Goal: Contribute content: Add original content to the website for others to see

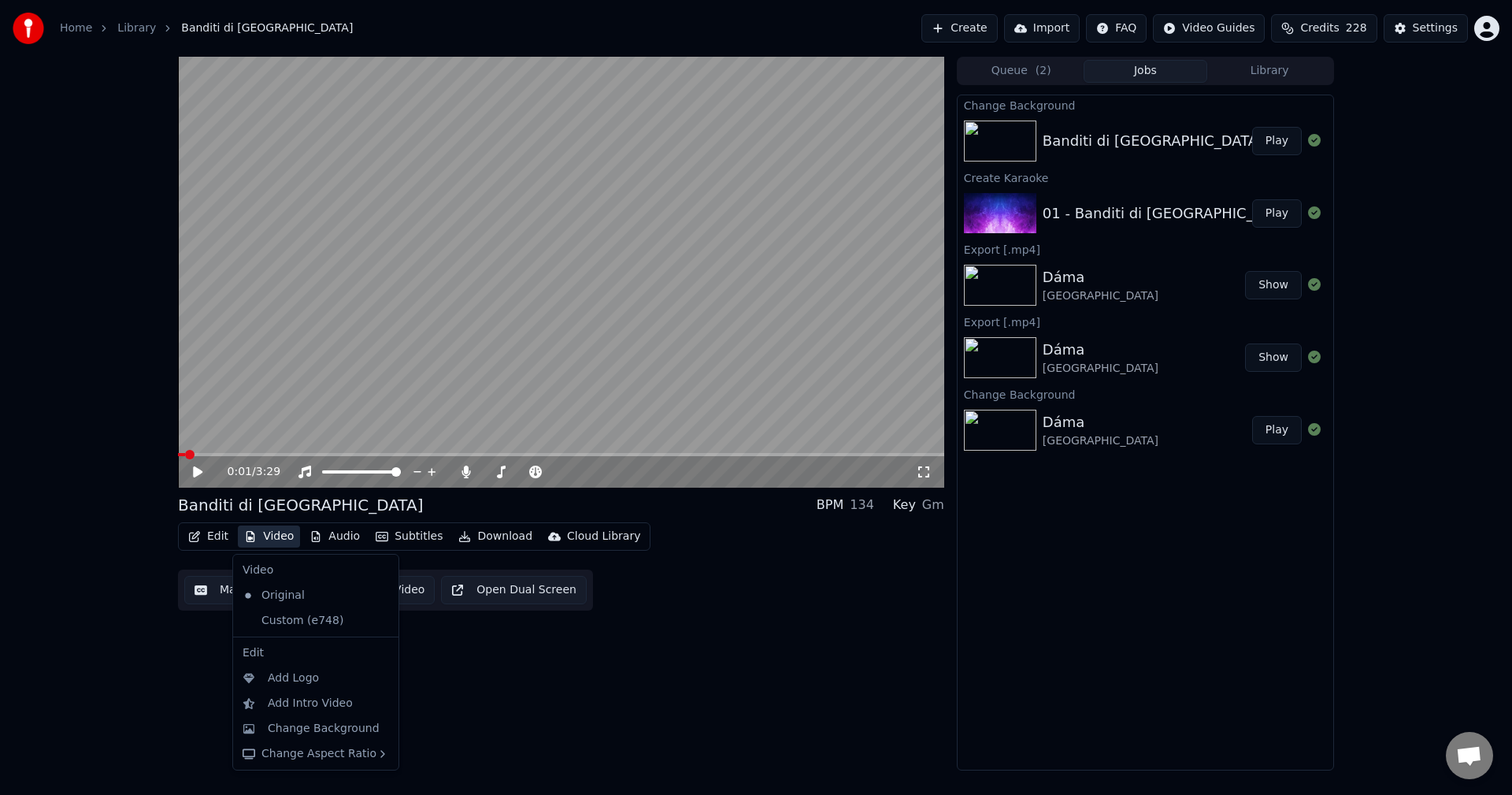
click at [270, 531] on button "Video" at bounding box center [269, 537] width 62 height 22
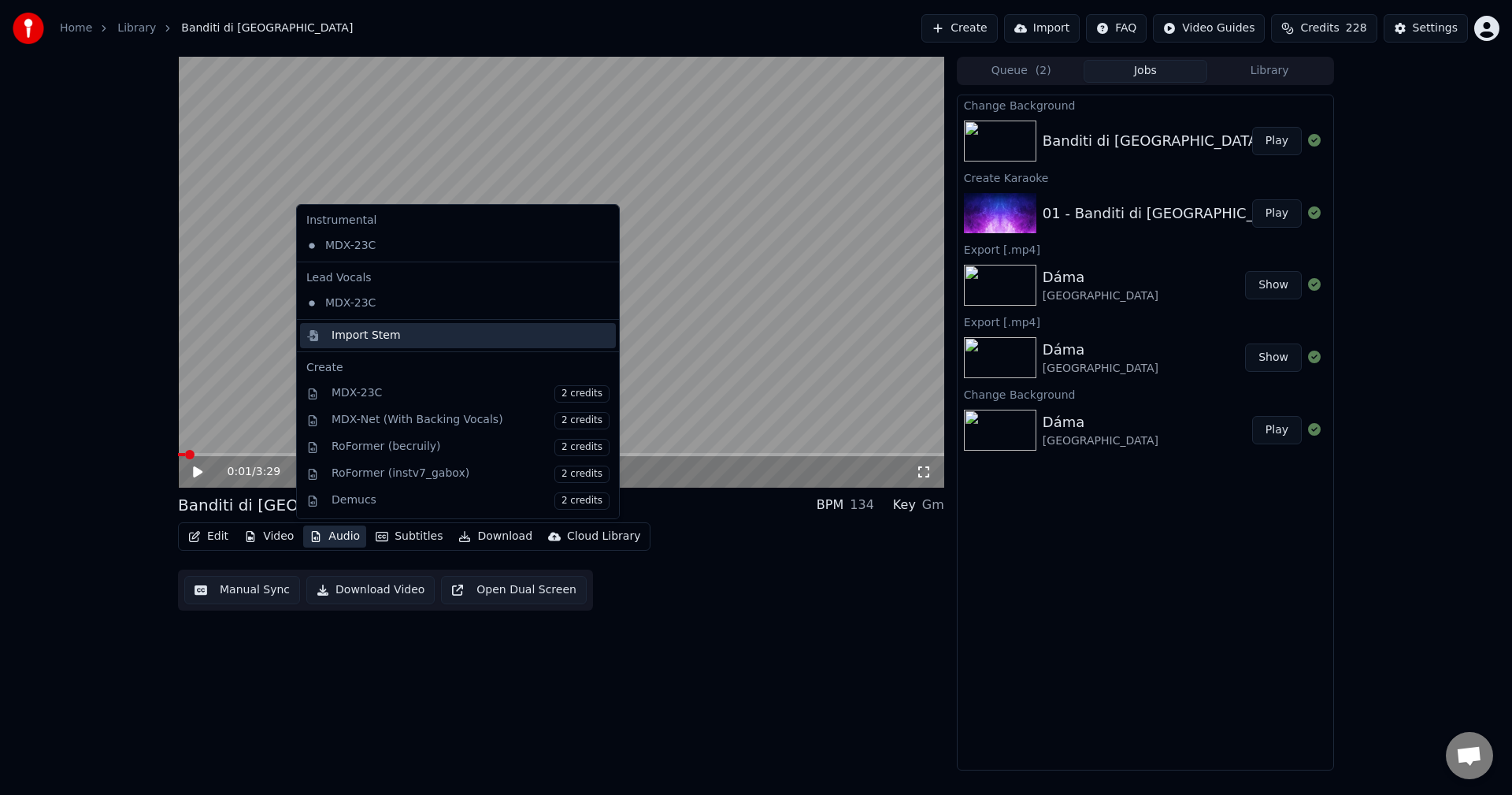
click at [383, 342] on div "Import Stem" at bounding box center [366, 335] width 69 height 16
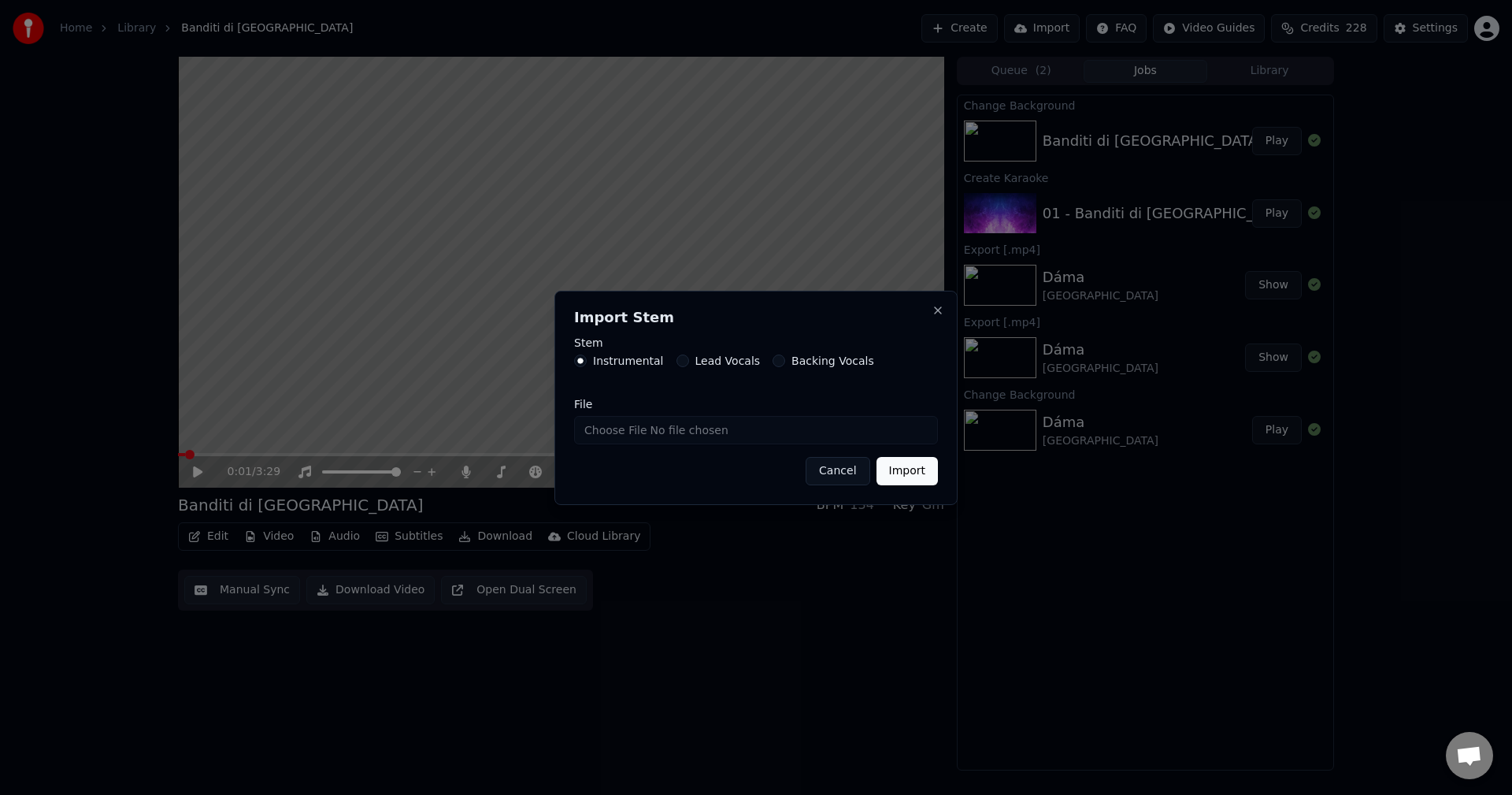
click at [646, 441] on input "File" at bounding box center [755, 430] width 364 height 29
type input "**********"
click at [899, 474] on button "Import" at bounding box center [907, 471] width 62 height 29
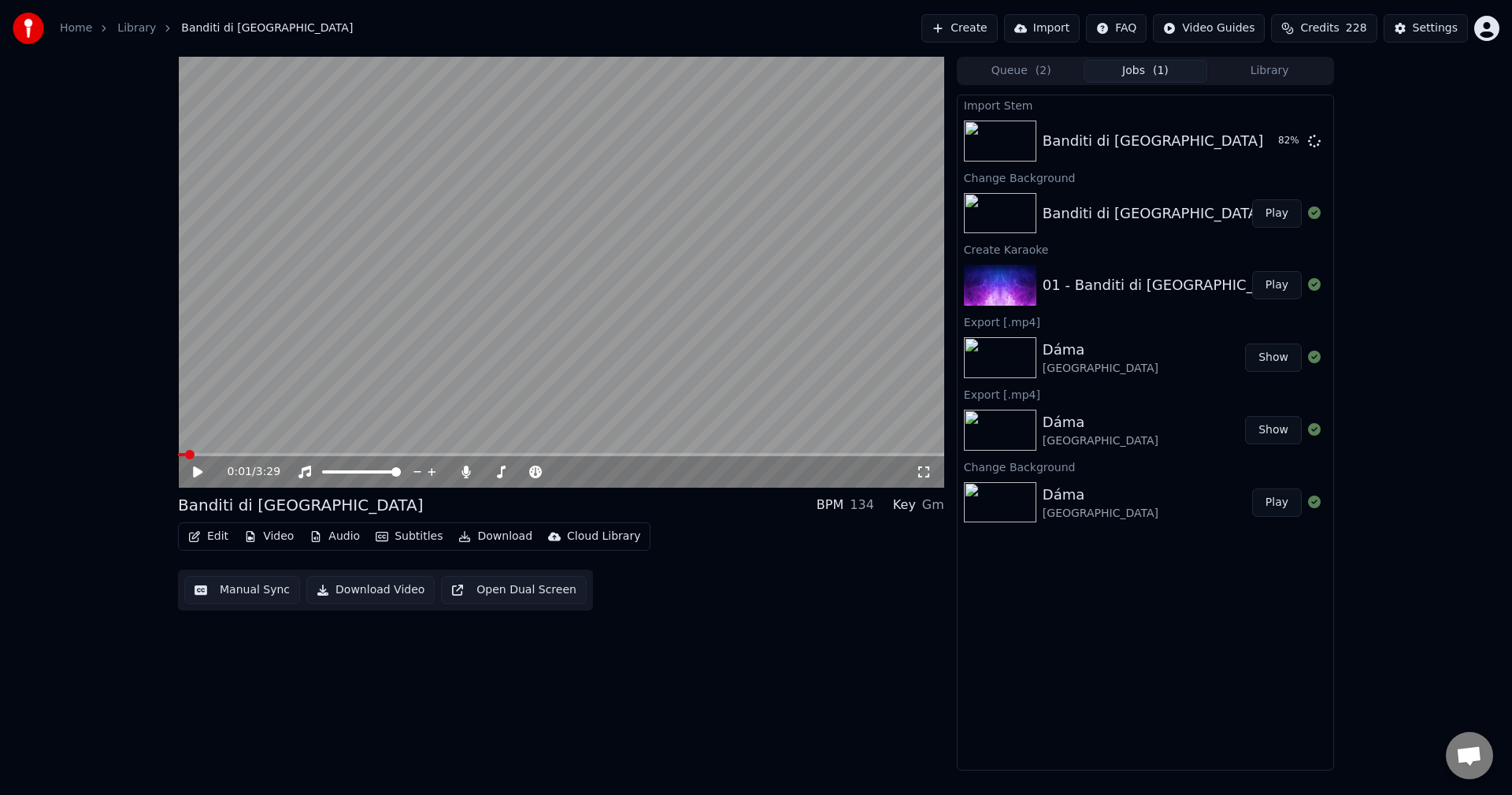
click at [1261, 65] on button "Library" at bounding box center [1269, 71] width 124 height 23
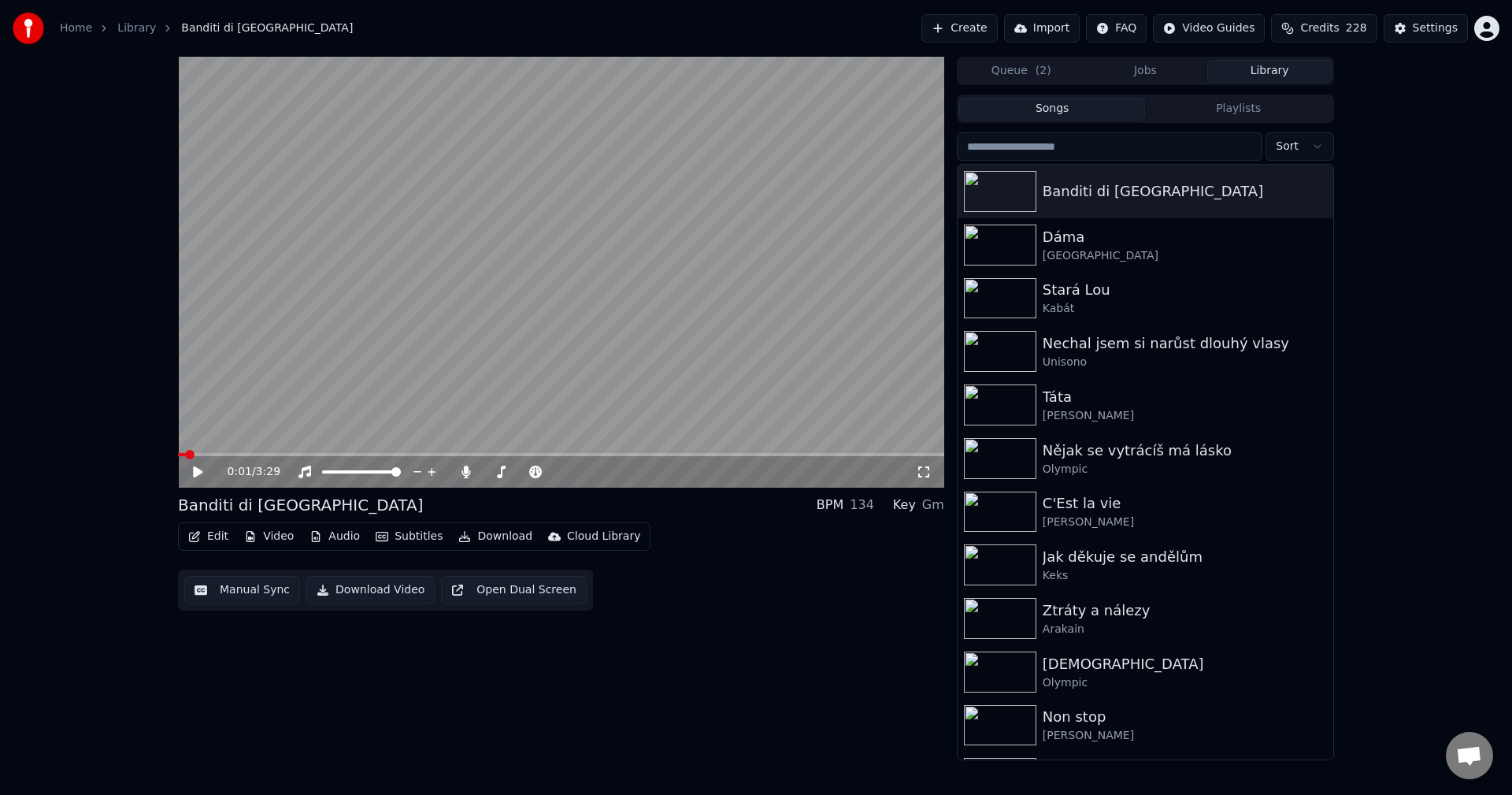
click at [1132, 68] on button "Jobs" at bounding box center [1145, 71] width 124 height 23
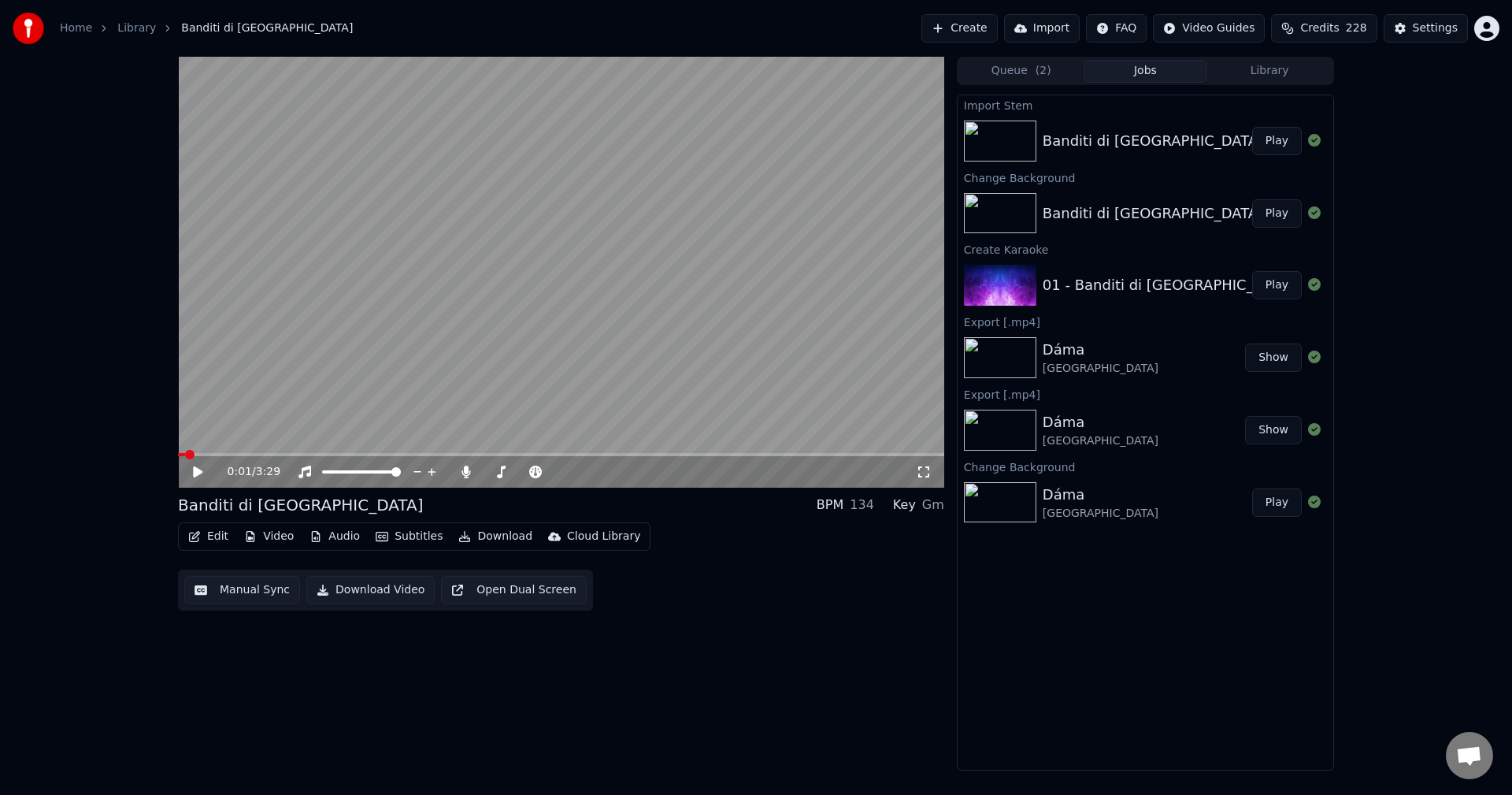
click at [1250, 70] on button "Library" at bounding box center [1269, 71] width 124 height 23
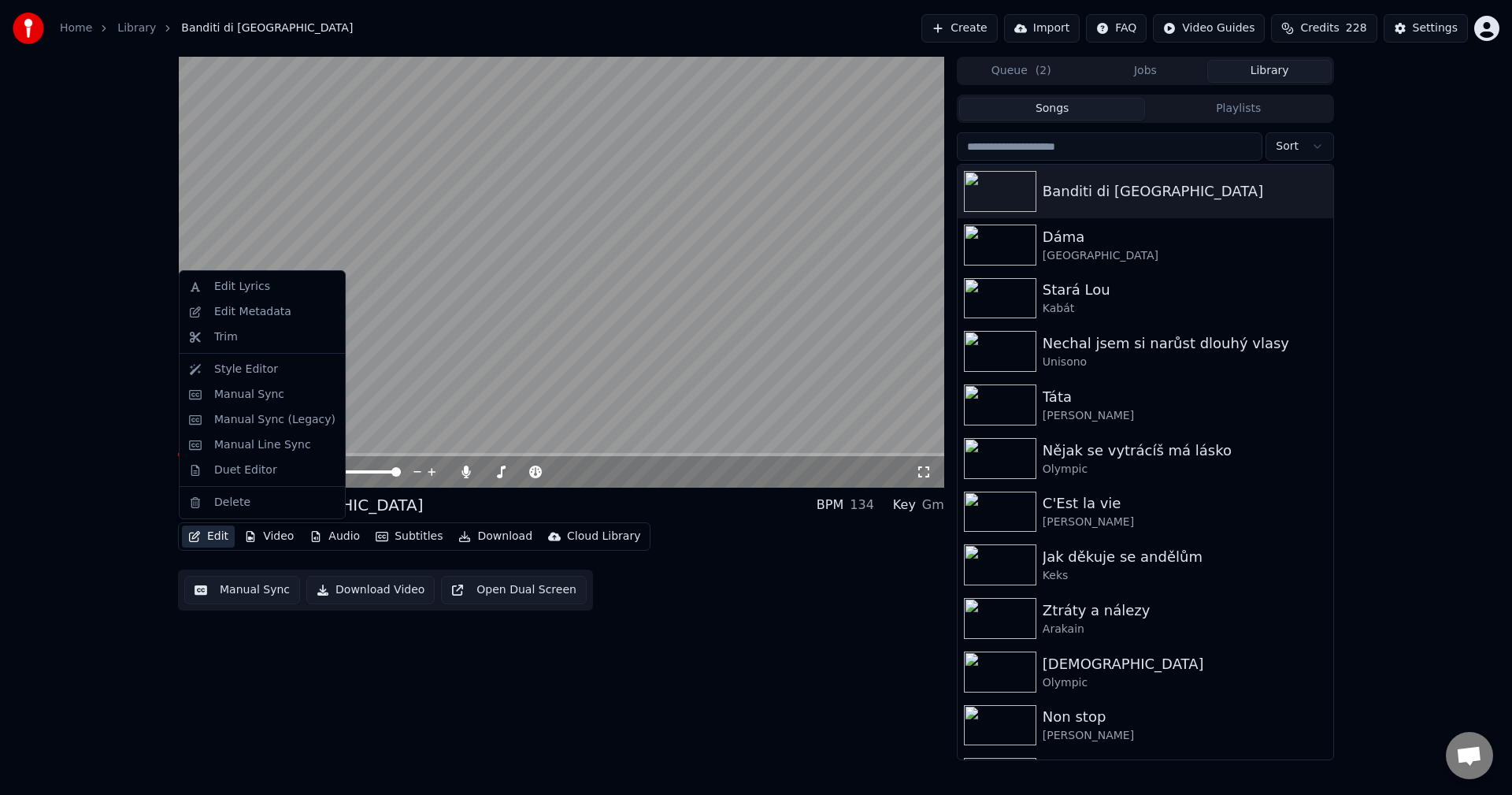
click at [201, 533] on button "Edit" at bounding box center [208, 537] width 53 height 22
click at [254, 302] on div "Edit Metadata" at bounding box center [262, 312] width 159 height 25
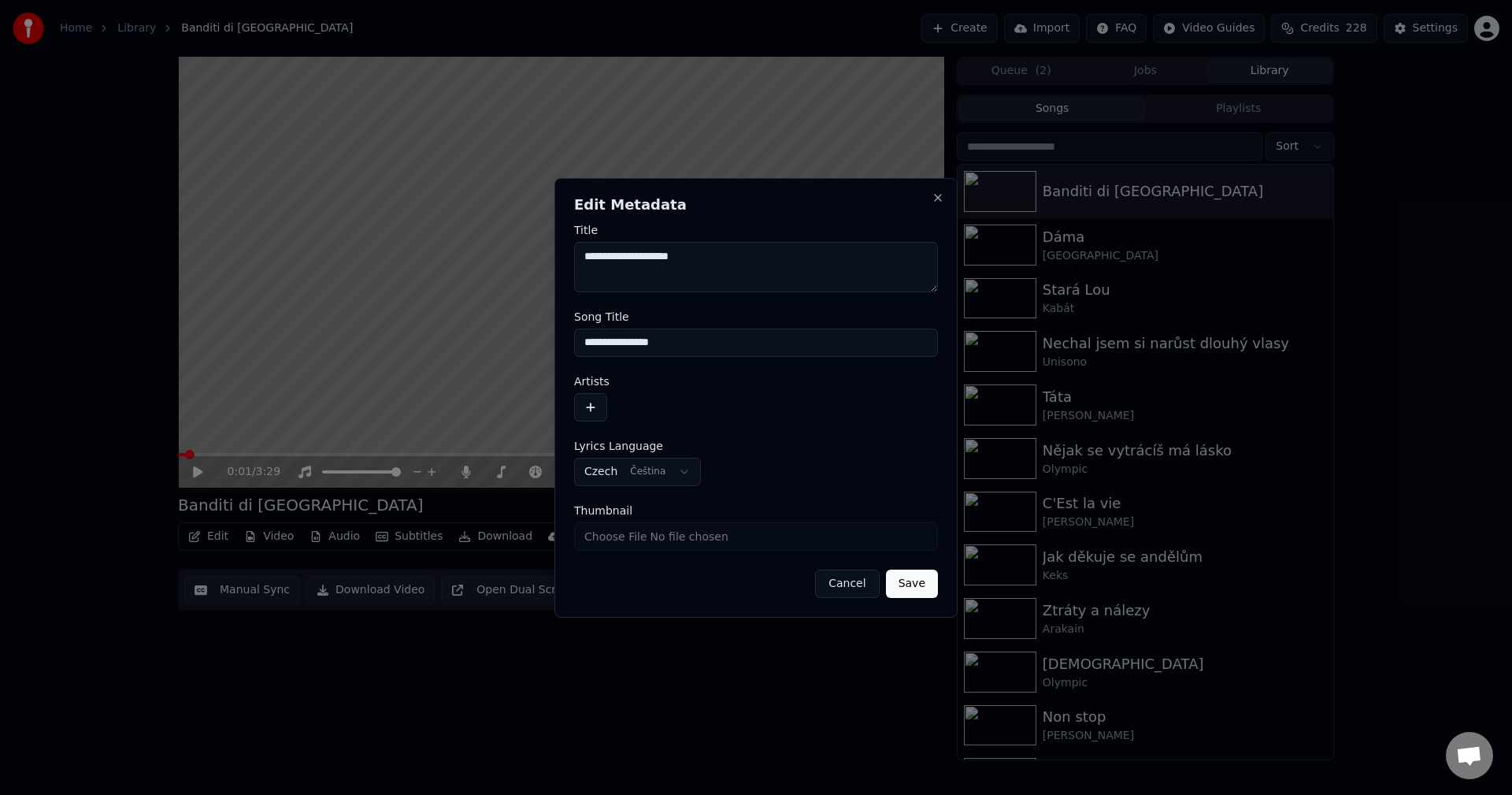
click at [595, 404] on button "button" at bounding box center [590, 408] width 33 height 29
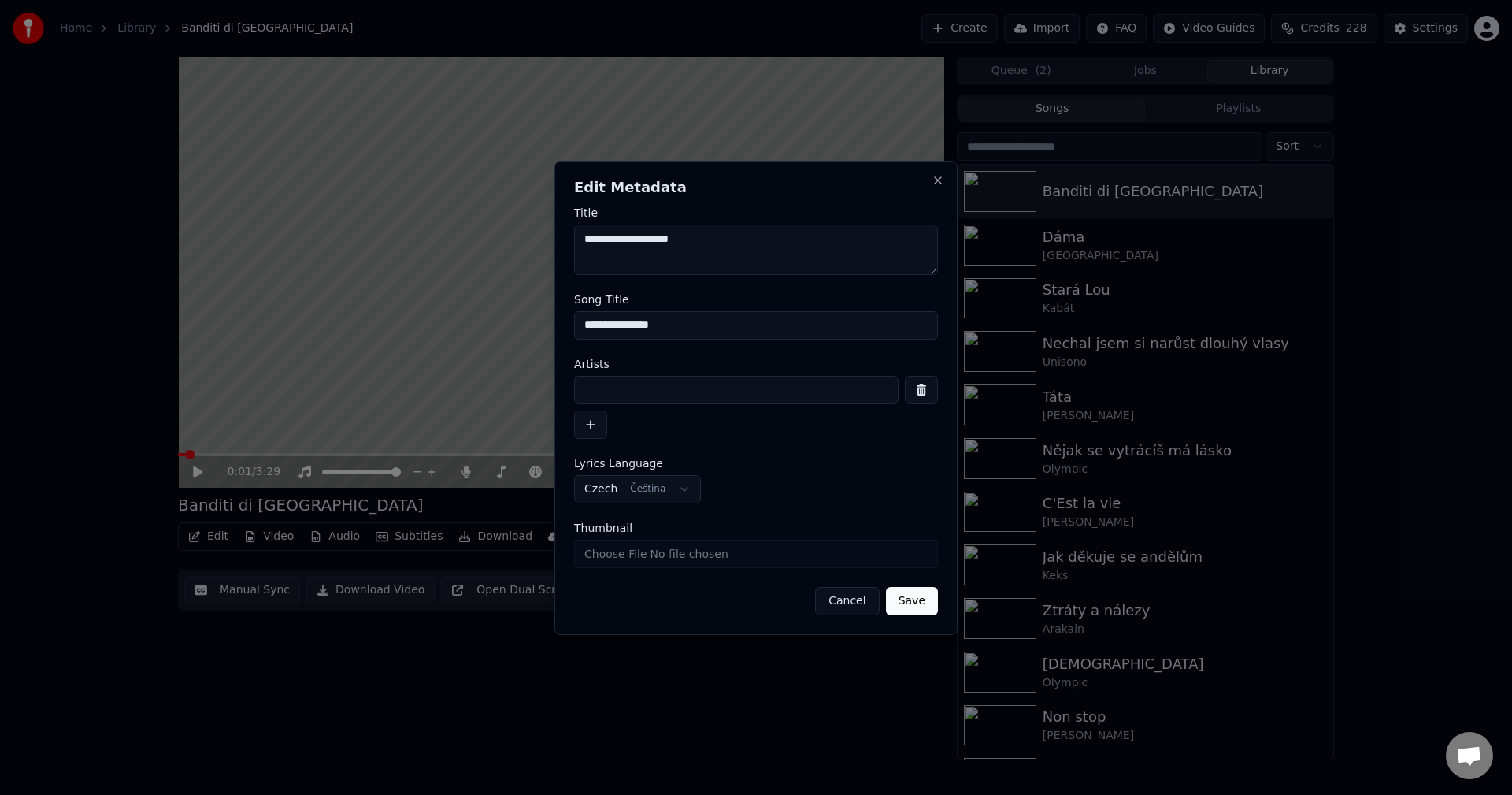
click at [621, 379] on input at bounding box center [736, 390] width 325 height 29
drag, startPoint x: 671, startPoint y: 387, endPoint x: 195, endPoint y: 394, distance: 476.1
click at [327, 381] on body "**********" at bounding box center [756, 398] width 1512 height 795
type input "*****"
drag, startPoint x: 597, startPoint y: 245, endPoint x: 537, endPoint y: 240, distance: 60.2
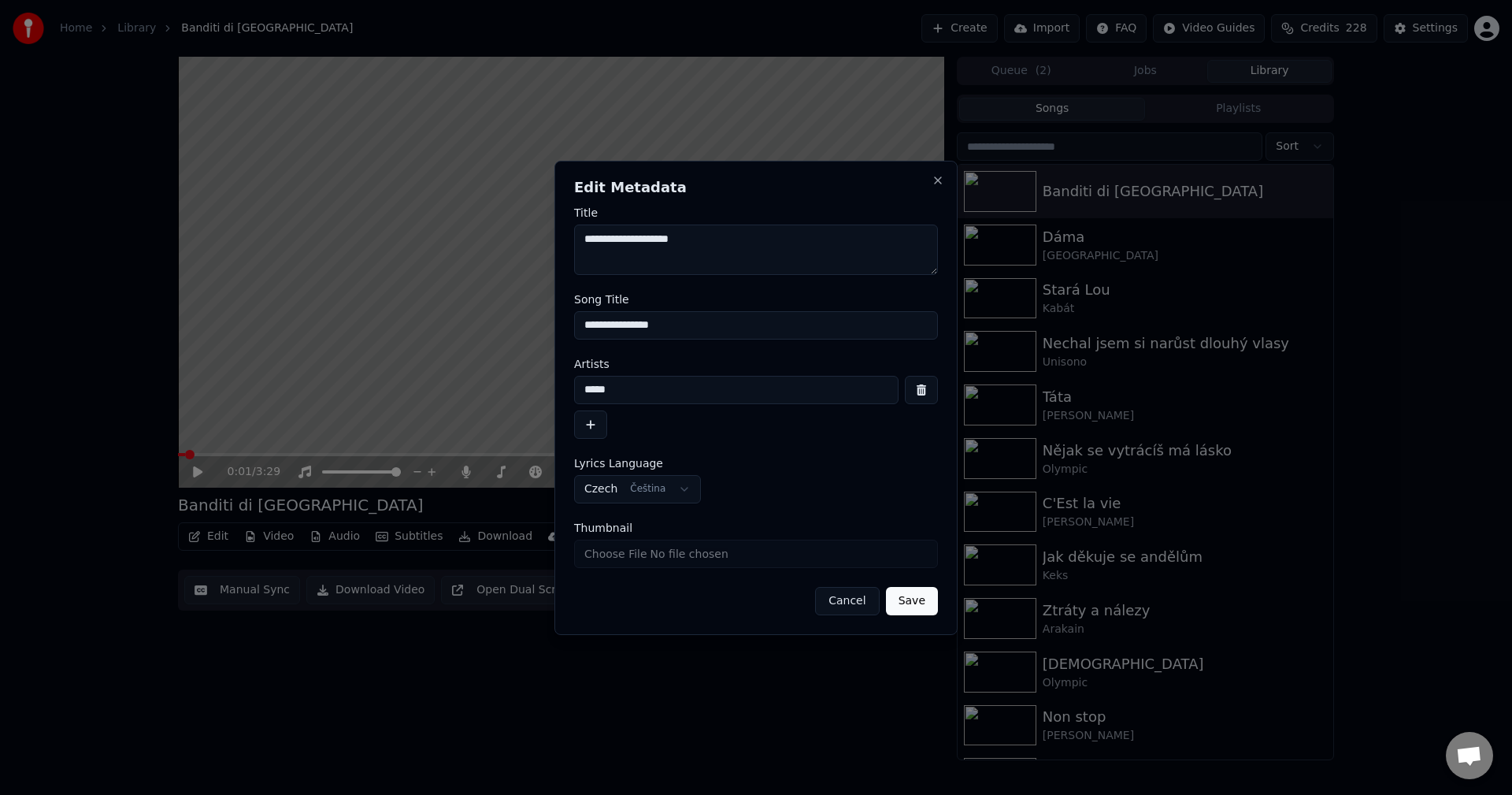
click at [543, 238] on body "**********" at bounding box center [756, 398] width 1512 height 795
paste textarea "***"
type textarea "**********"
click at [915, 603] on button "Save" at bounding box center [912, 601] width 52 height 29
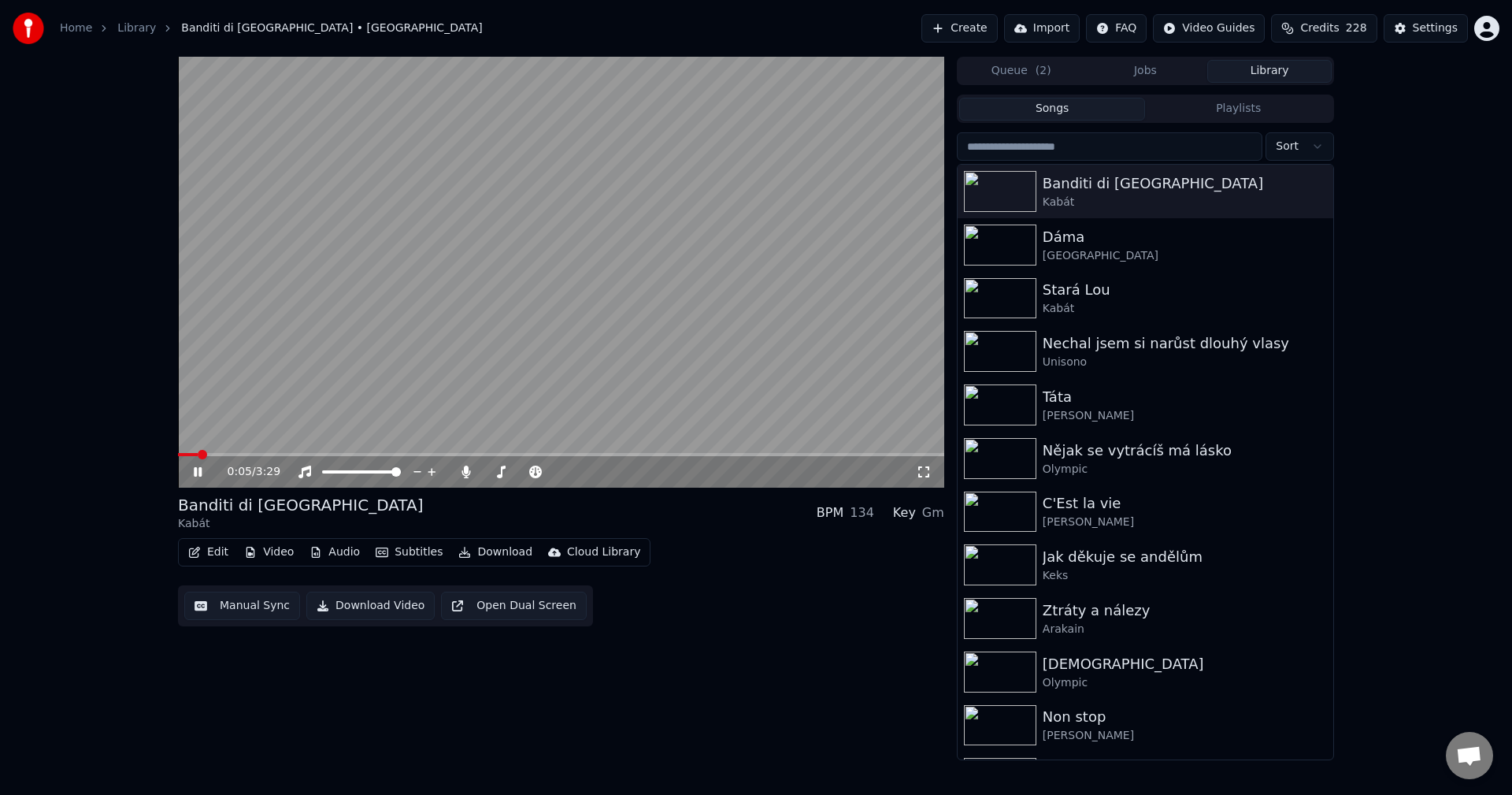
click at [195, 471] on icon at bounding box center [197, 471] width 8 height 9
click at [248, 557] on button "Video" at bounding box center [269, 552] width 62 height 22
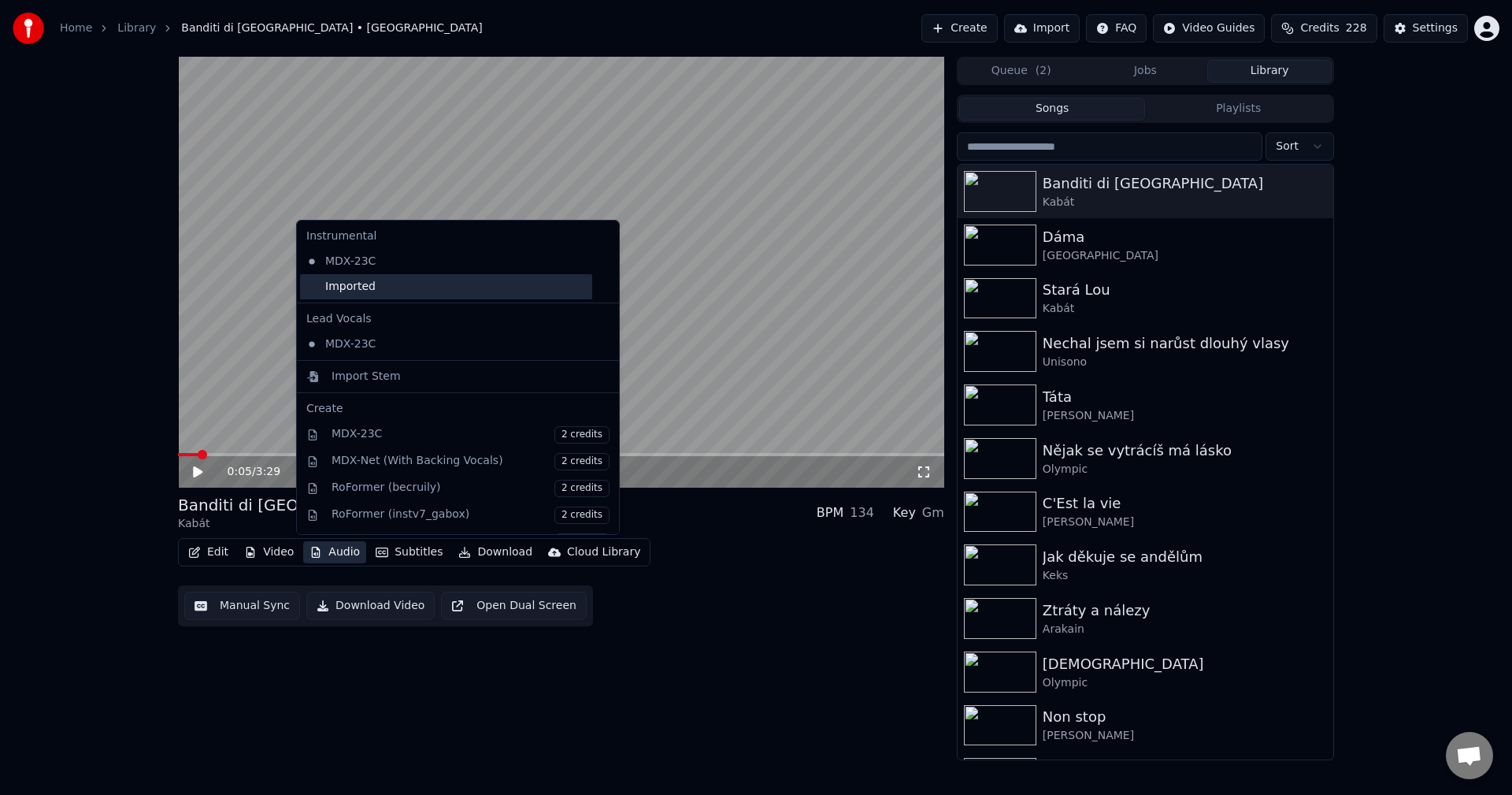
click at [367, 276] on div "Imported" at bounding box center [446, 287] width 292 height 25
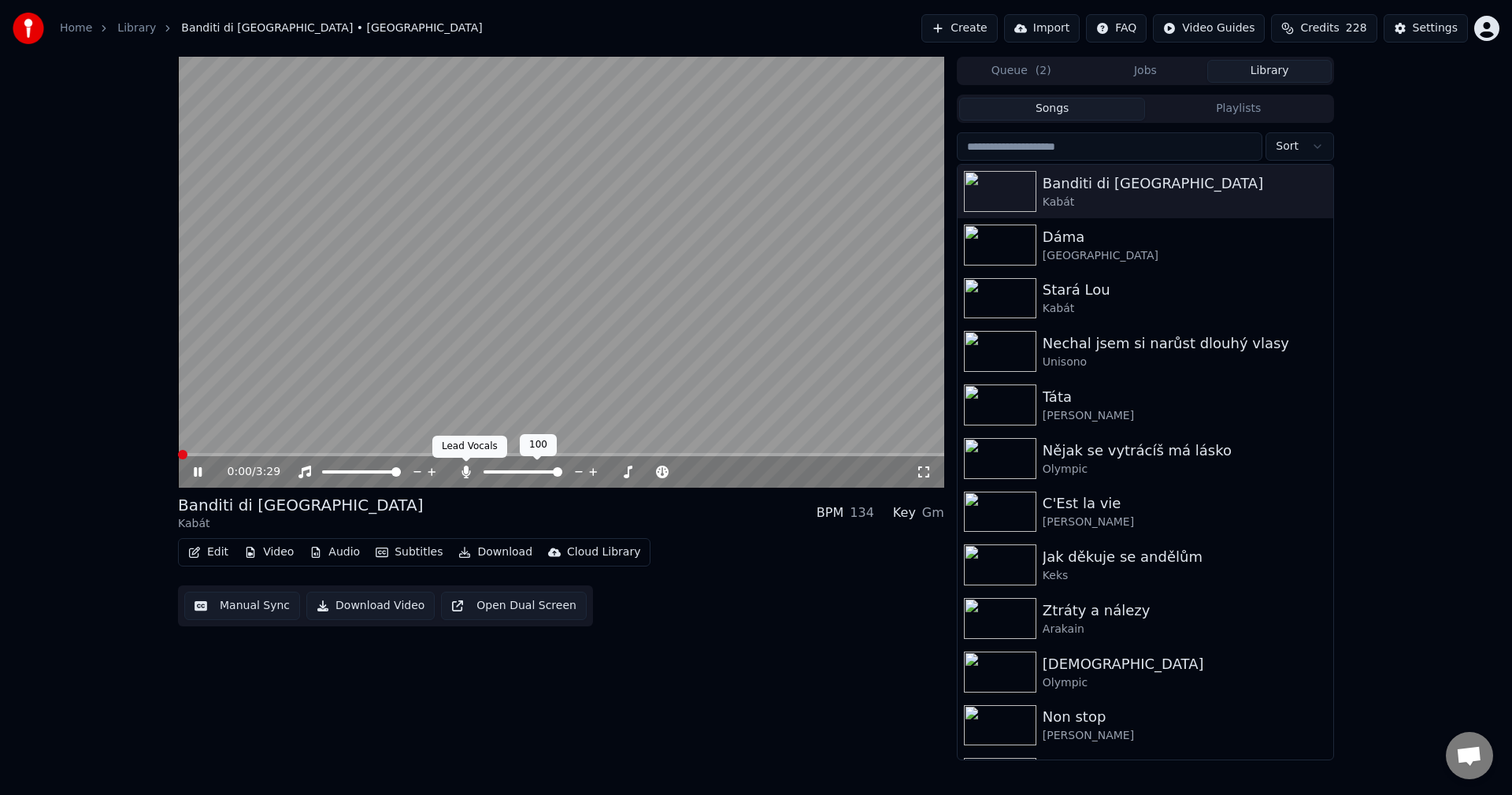
click at [464, 467] on icon at bounding box center [466, 472] width 8 height 13
click at [339, 552] on button "Audio" at bounding box center [334, 552] width 63 height 22
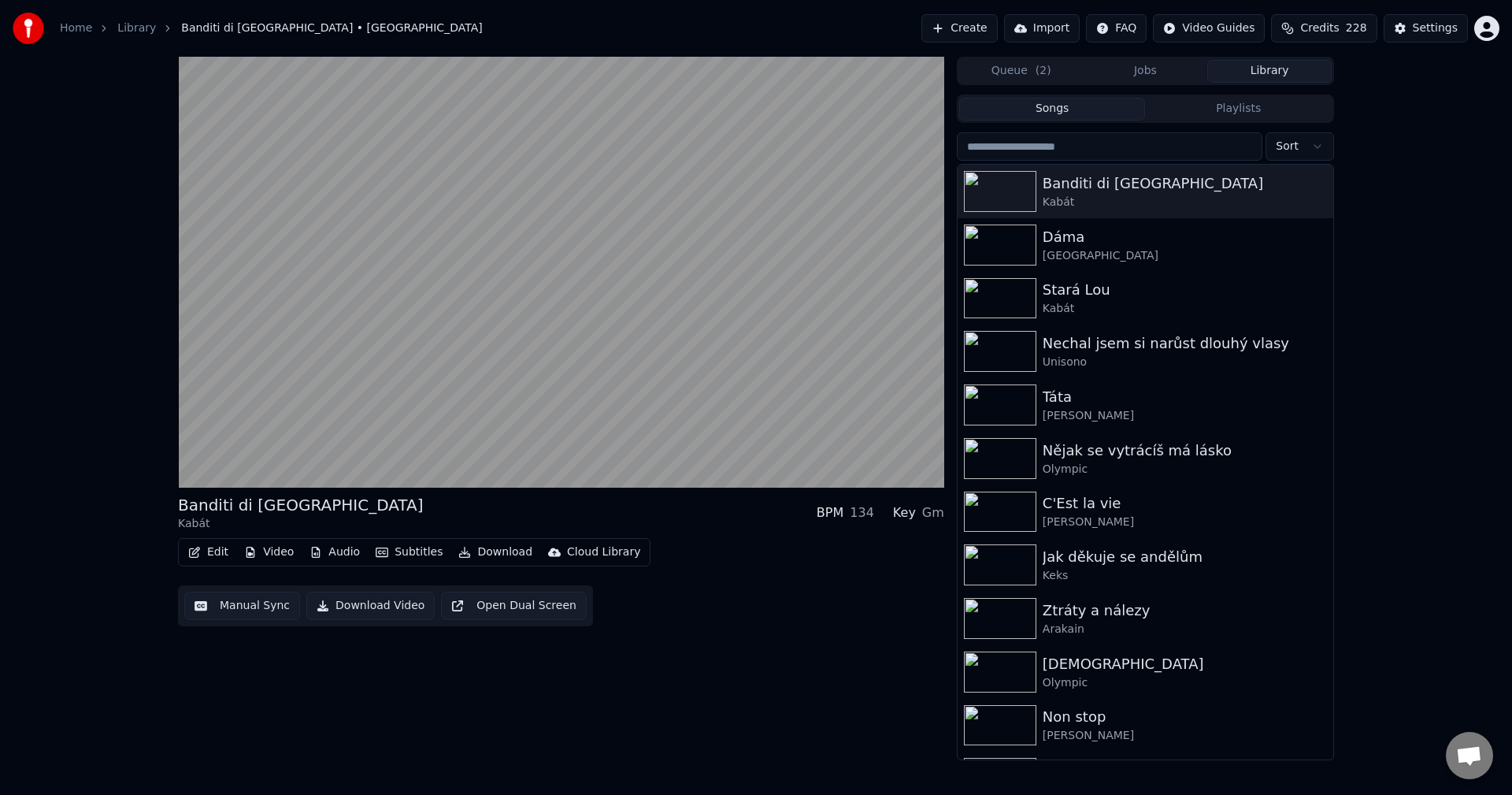
drag, startPoint x: 639, startPoint y: 644, endPoint x: 601, endPoint y: 576, distance: 77.9
click at [639, 643] on div "Banditi di [GEOGRAPHIC_DATA] Kabát BPM 134 Key Gm Edit Video Audio Subtitles Do…" at bounding box center [561, 408] width 766 height 703
click at [475, 549] on button "Download" at bounding box center [495, 552] width 87 height 22
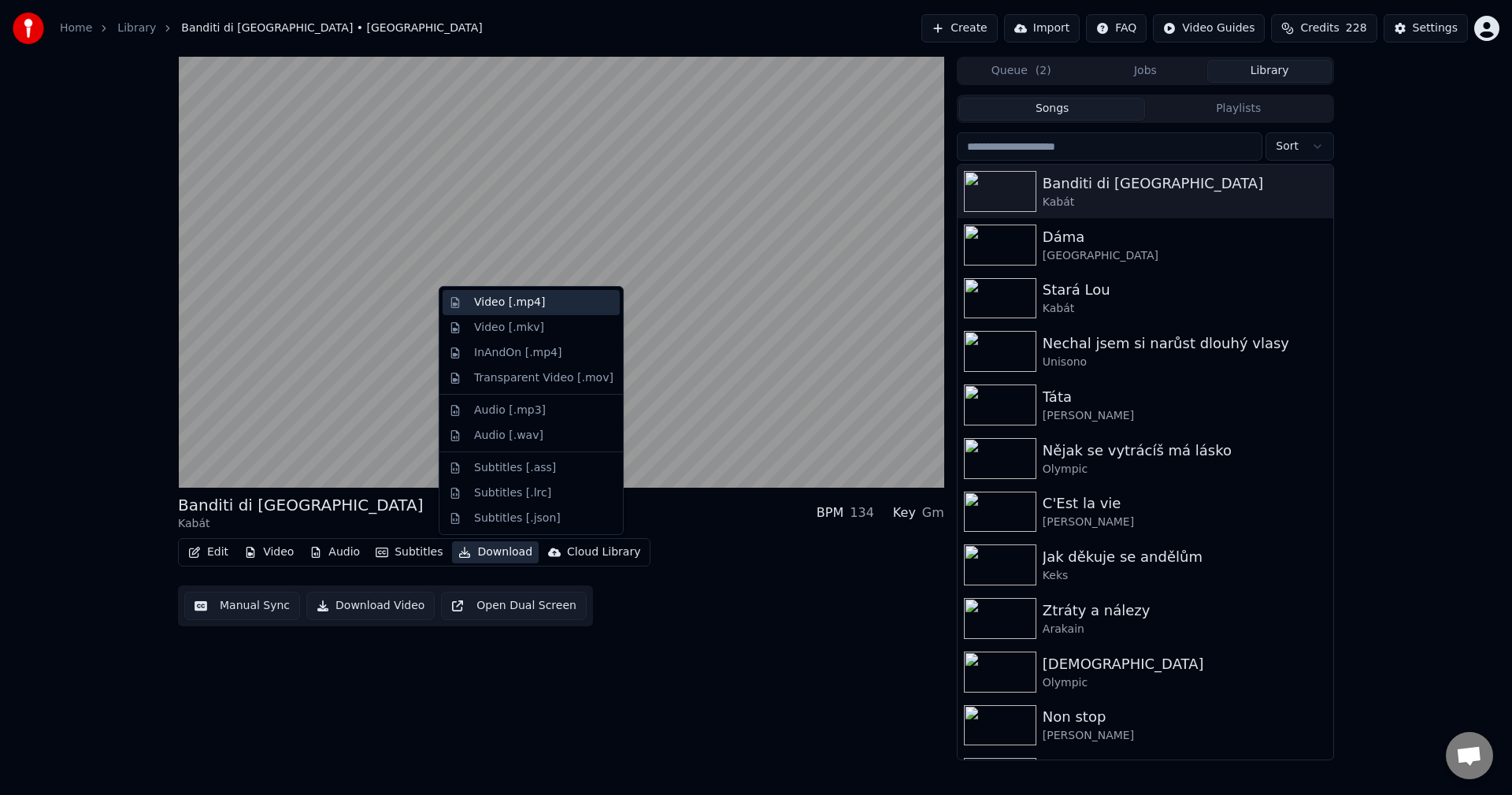
click at [546, 304] on div "Video [.mp4]" at bounding box center [543, 302] width 139 height 16
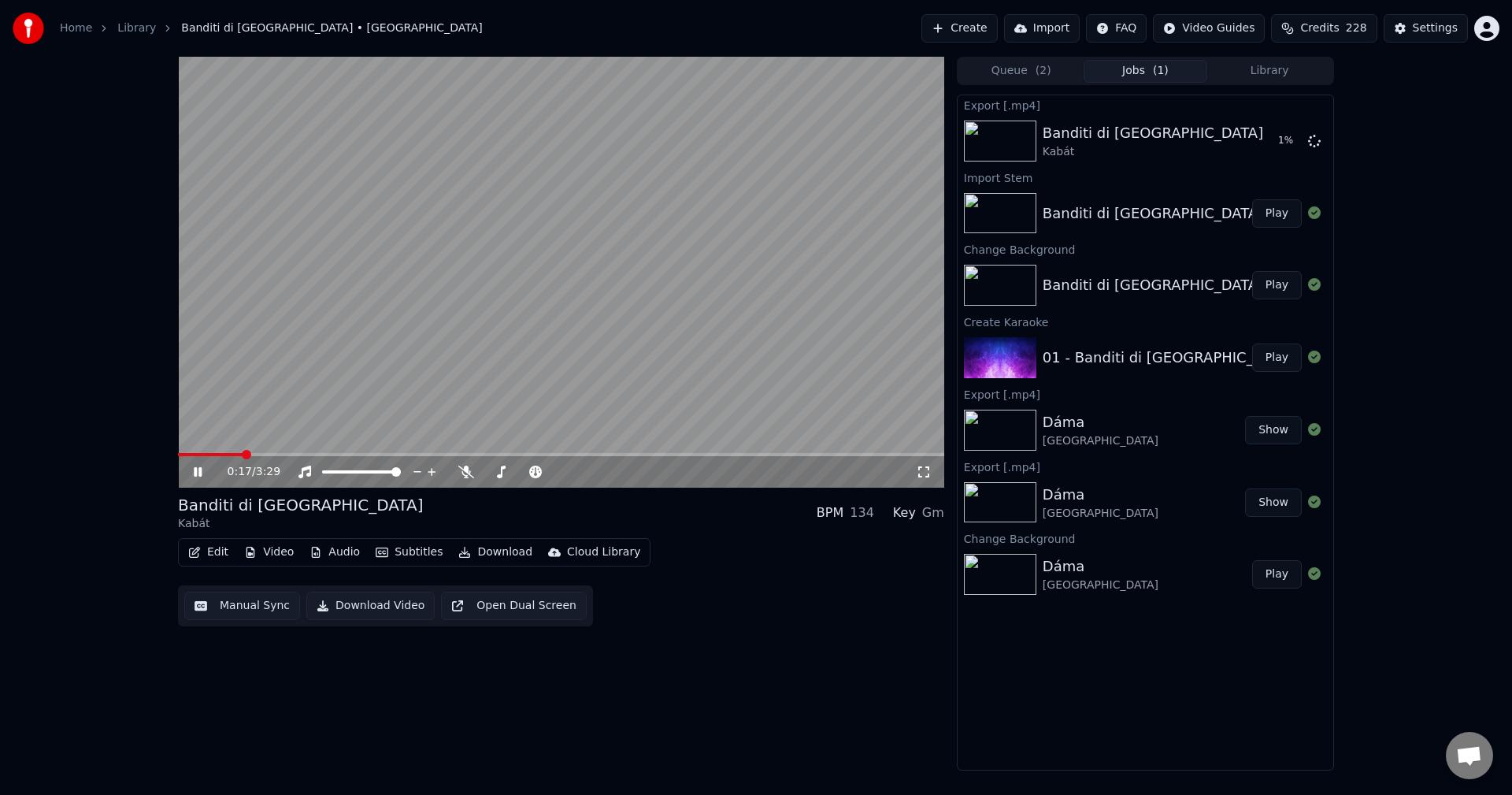
drag, startPoint x: 185, startPoint y: 476, endPoint x: 194, endPoint y: 475, distance: 9.1
click at [188, 476] on div "0:17 / 3:29" at bounding box center [560, 472] width 753 height 16
click at [195, 473] on icon at bounding box center [197, 471] width 8 height 9
click at [986, 36] on button "Create" at bounding box center [959, 29] width 77 height 29
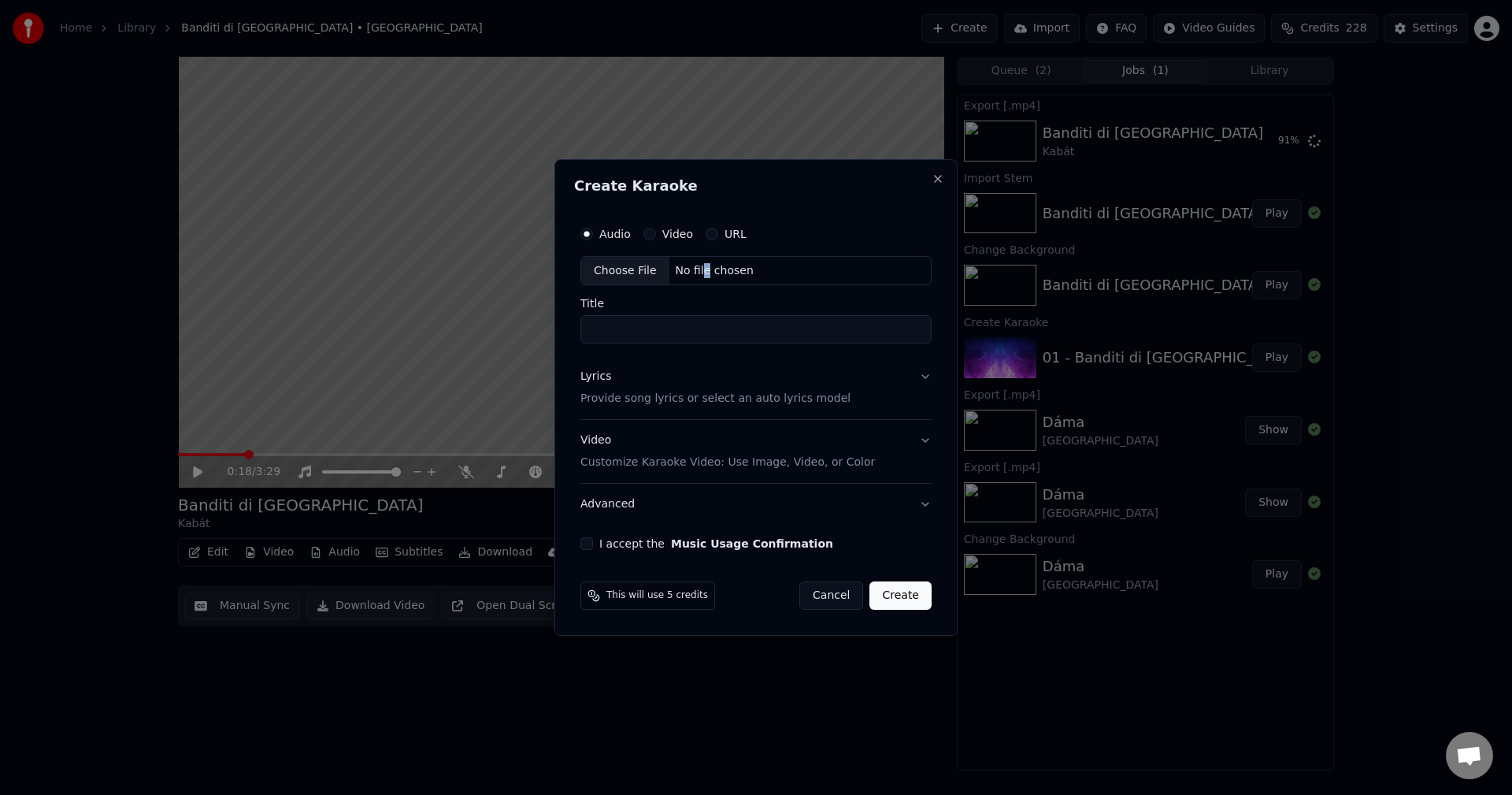
click at [700, 270] on div "No file chosen" at bounding box center [714, 271] width 90 height 16
type input "**********"
click at [638, 382] on div "Lyrics Provide song lyrics or select an auto lyrics model" at bounding box center [712, 388] width 270 height 38
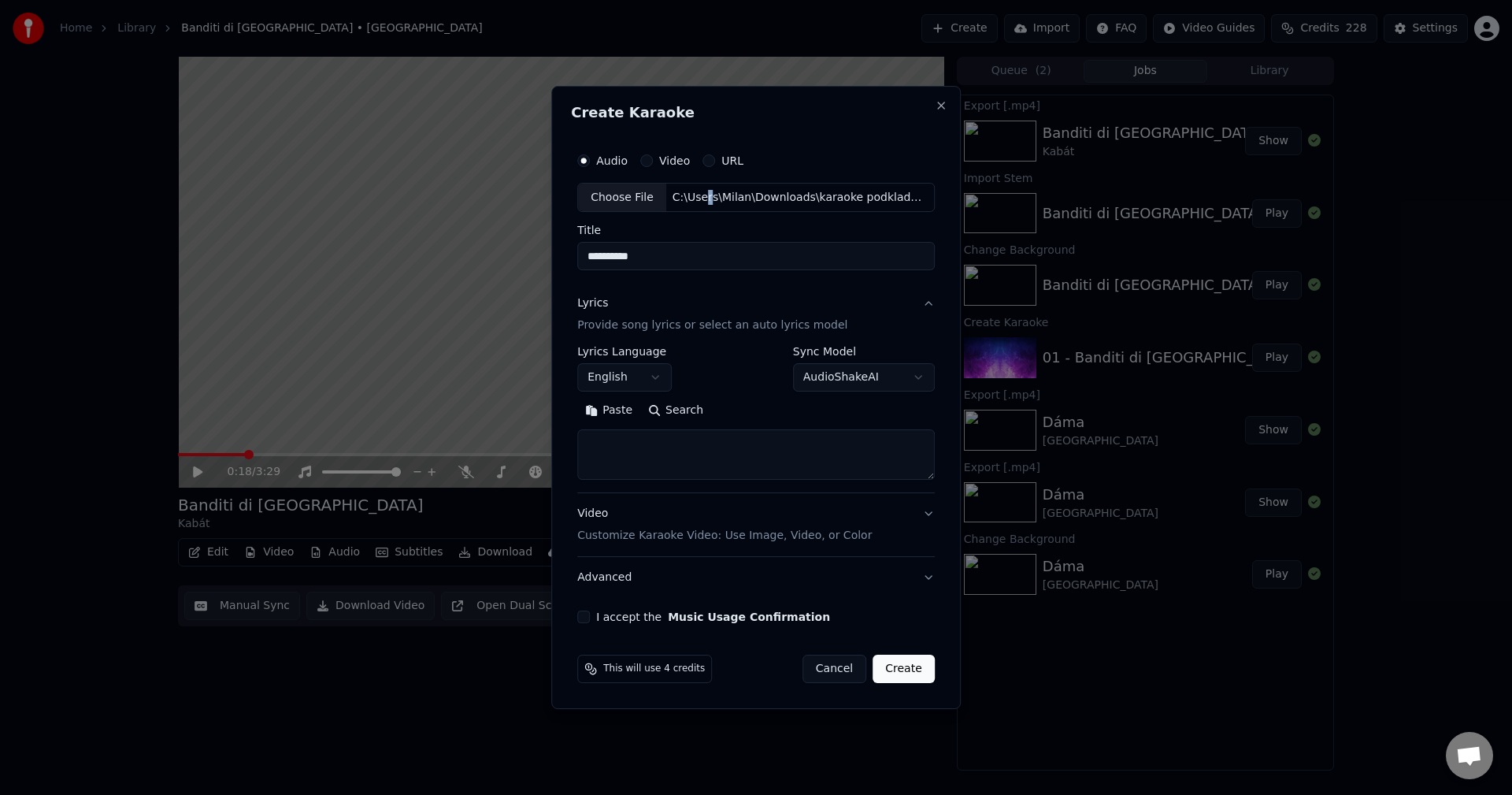
click at [631, 380] on body "**********" at bounding box center [756, 398] width 1512 height 795
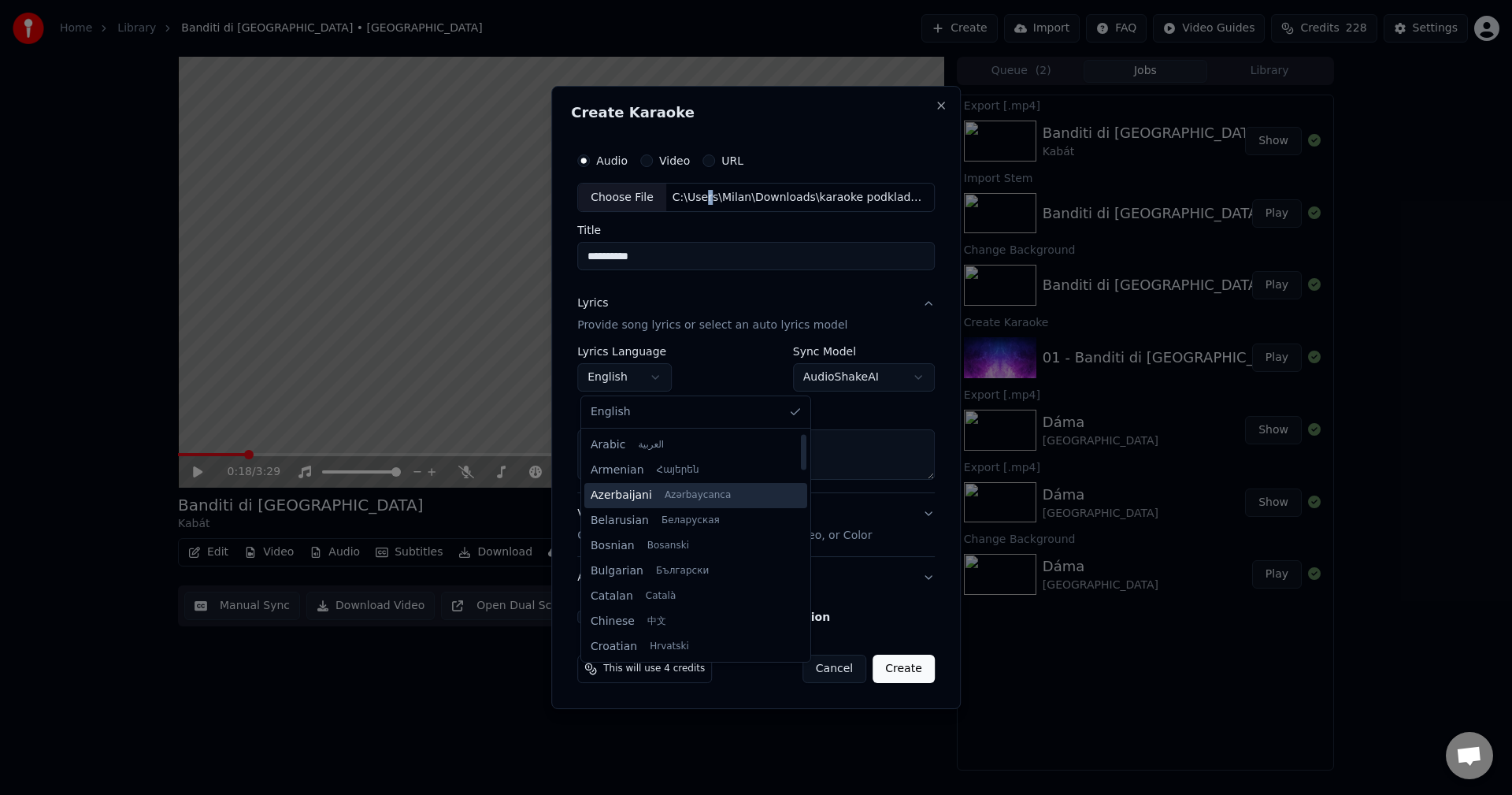
scroll to position [78, 0]
select select "**"
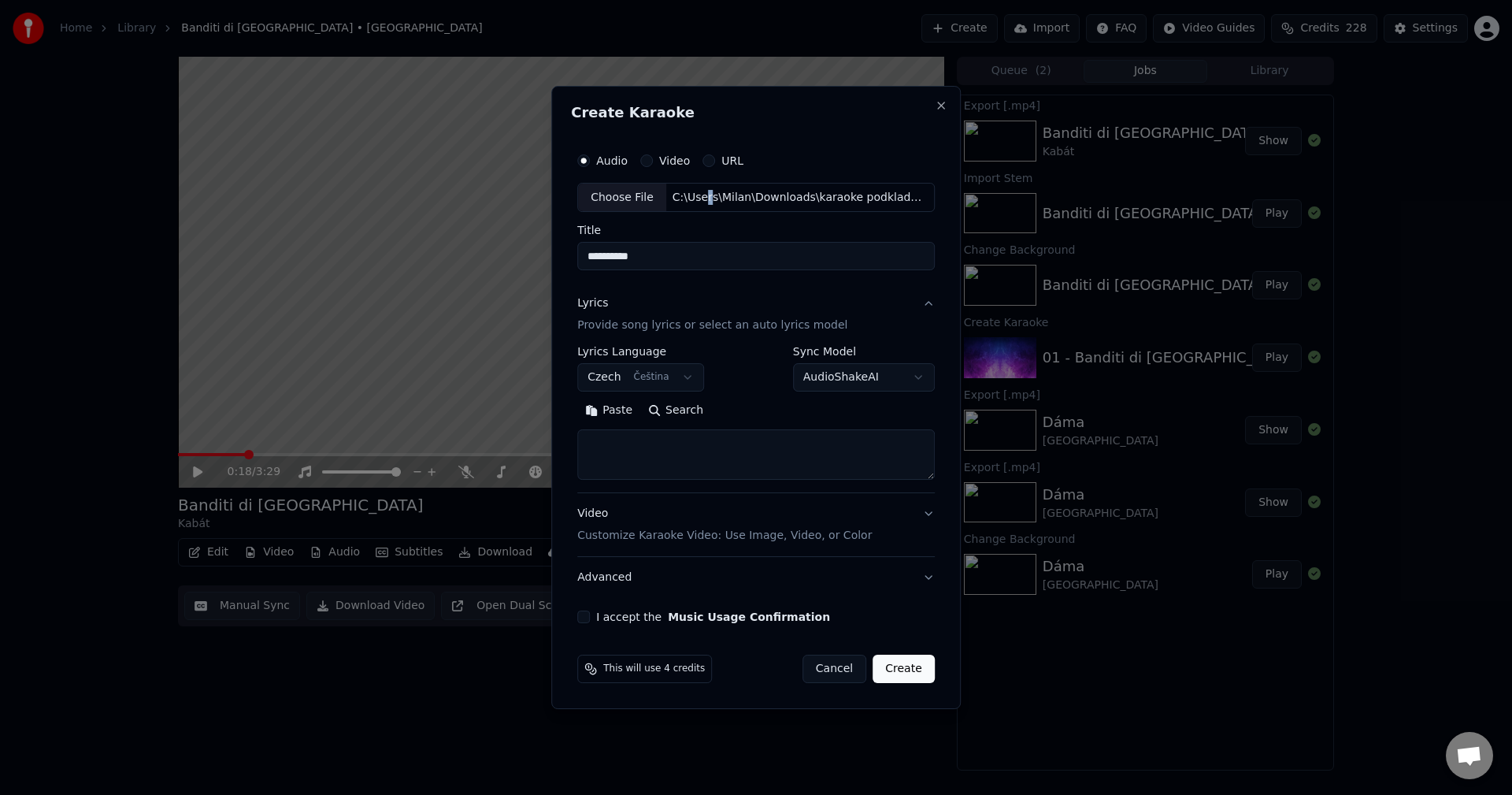
click at [599, 404] on button "Paste" at bounding box center [608, 411] width 63 height 25
click at [738, 409] on button "Expand" at bounding box center [748, 411] width 74 height 25
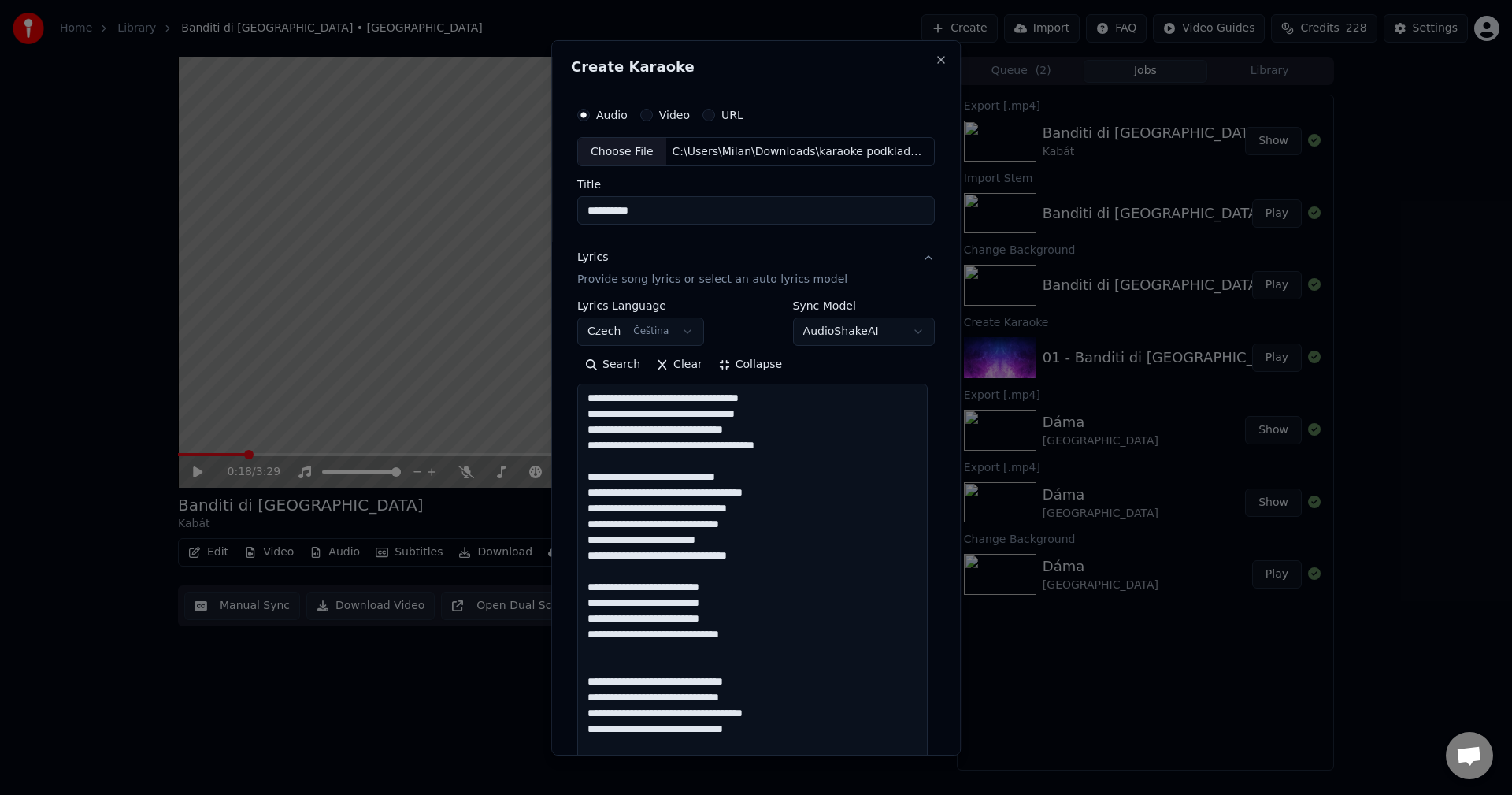
click at [821, 446] on textarea at bounding box center [752, 689] width 350 height 610
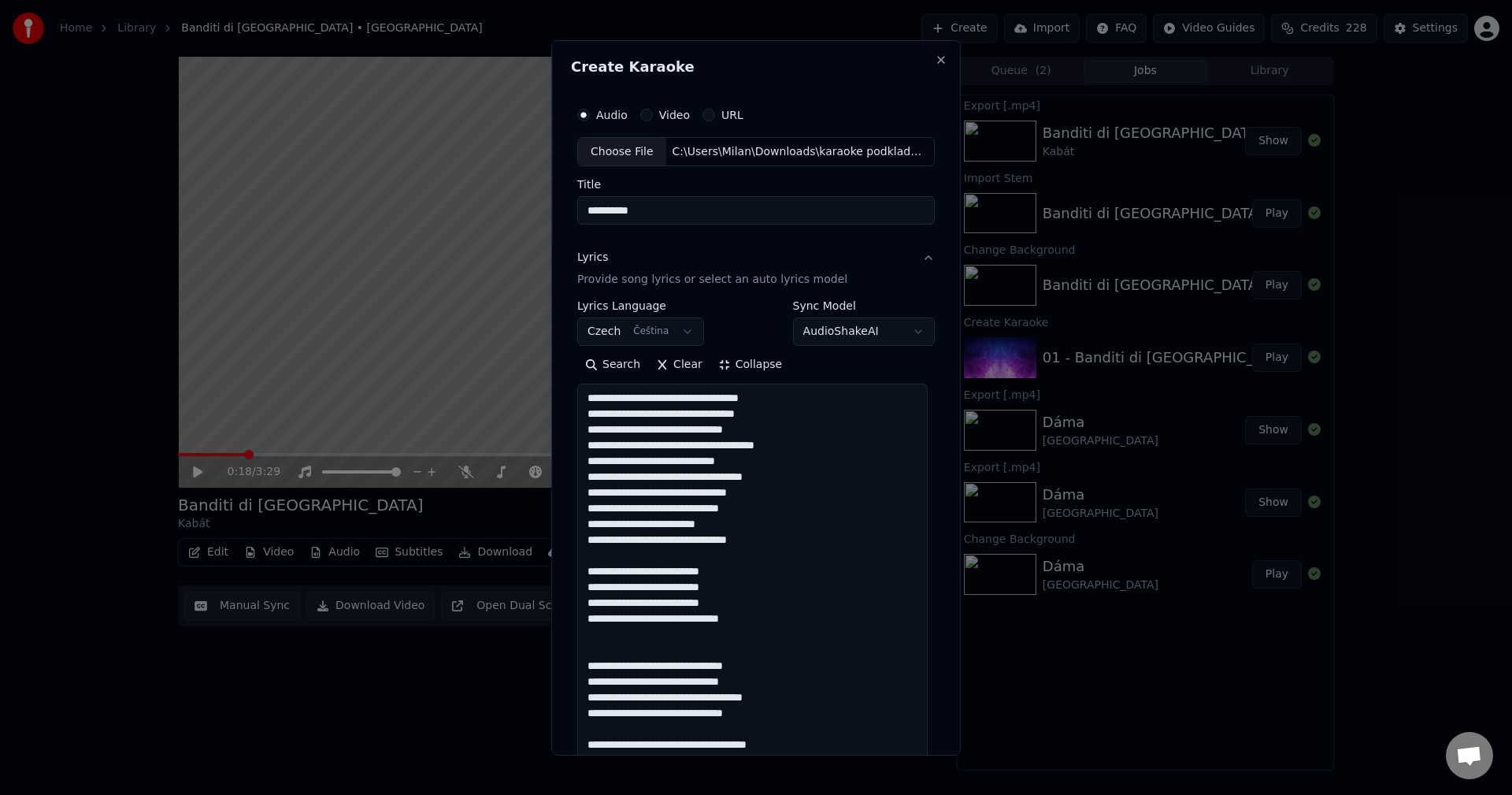
click at [787, 544] on textarea at bounding box center [752, 689] width 350 height 610
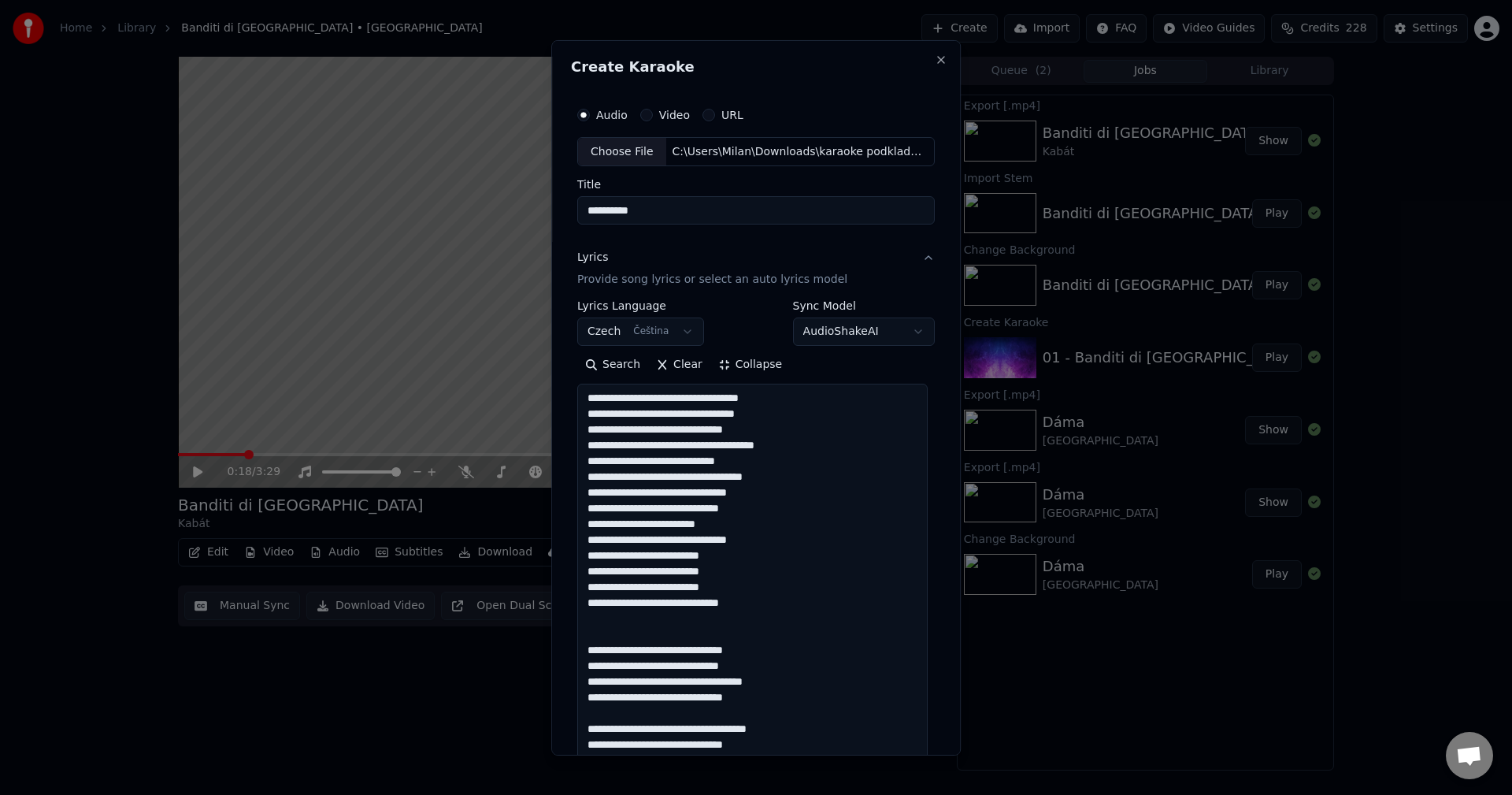
click at [716, 610] on textarea at bounding box center [752, 689] width 350 height 610
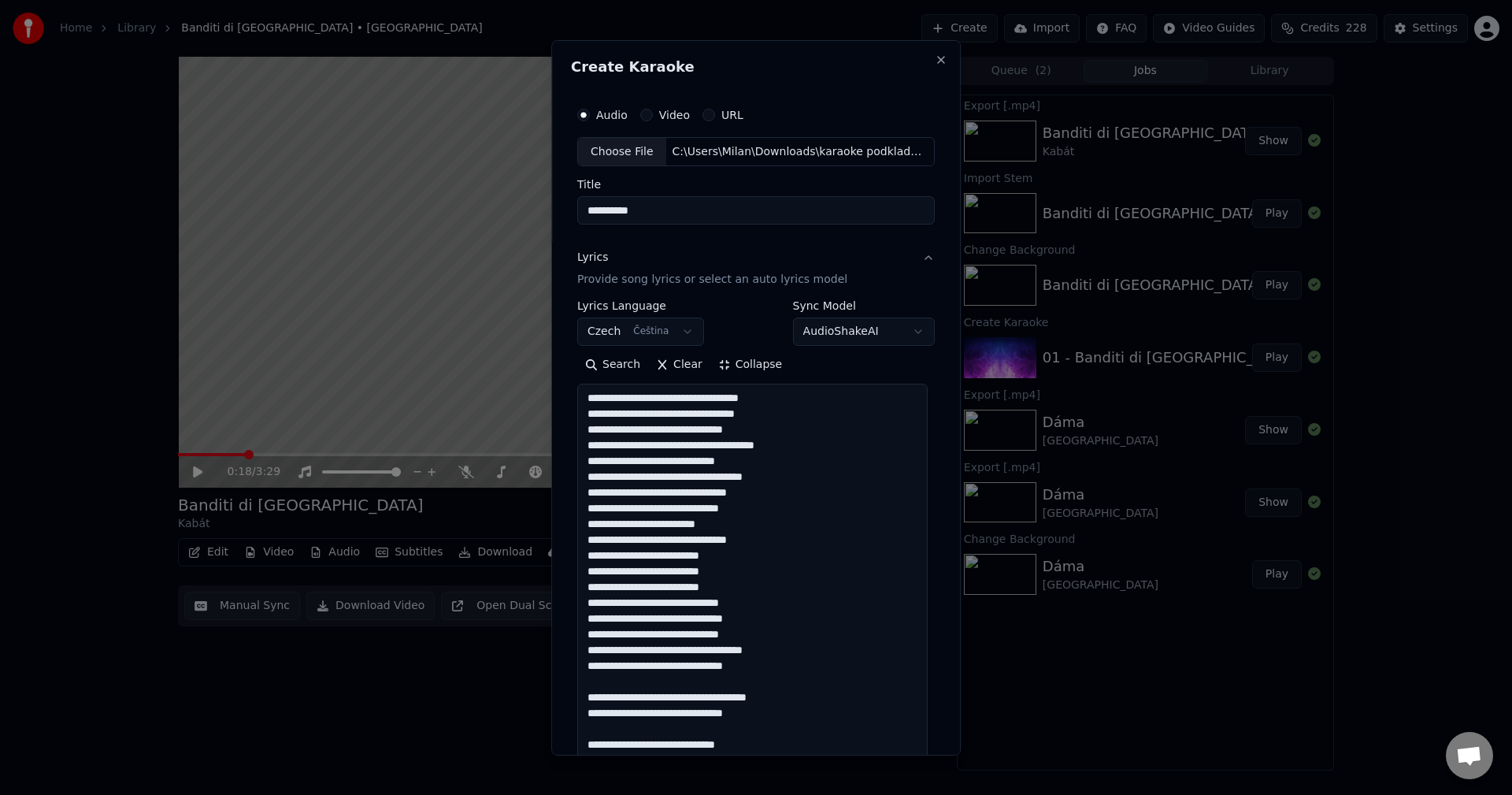
click at [760, 661] on textarea at bounding box center [752, 689] width 350 height 610
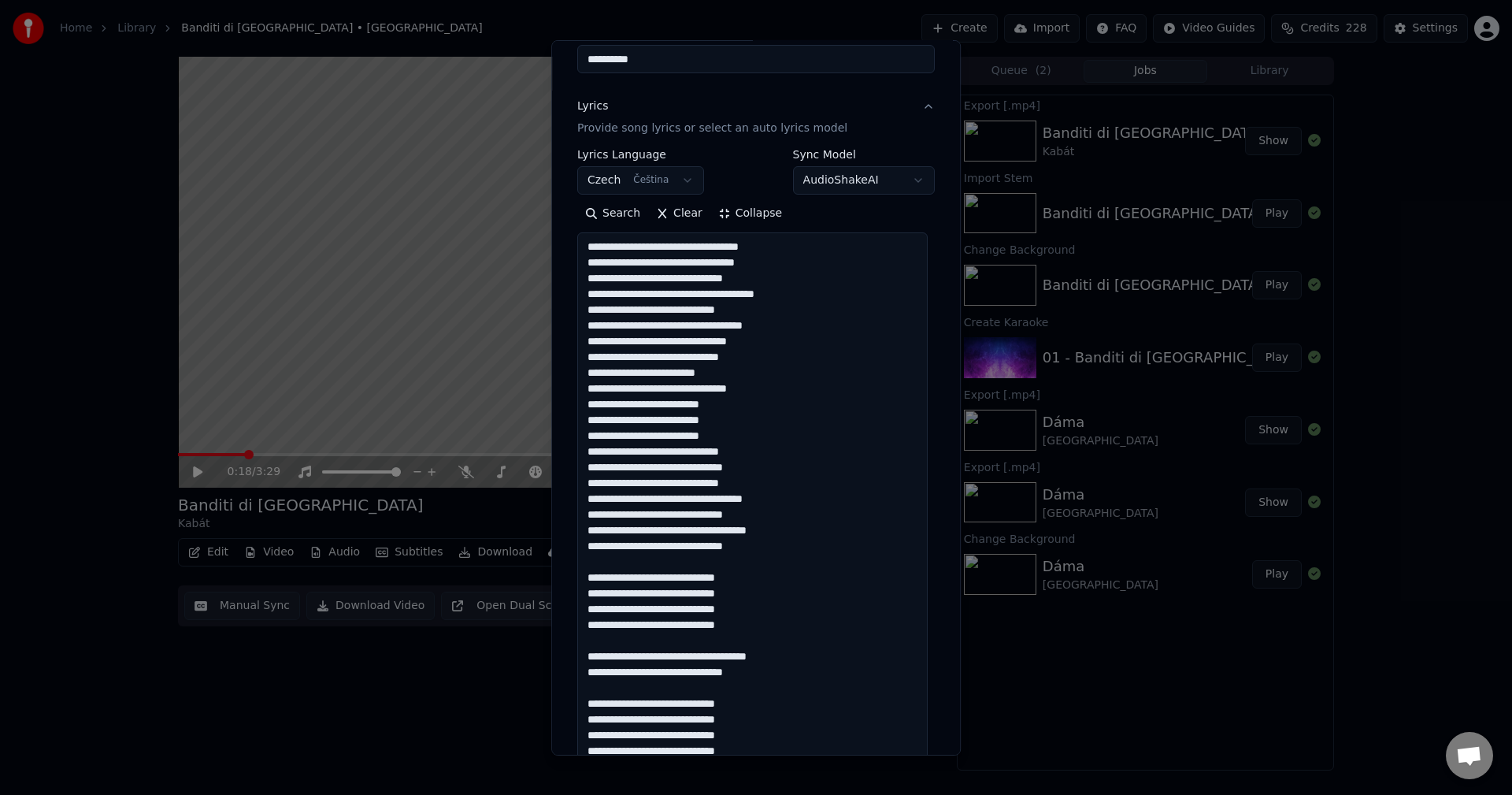
scroll to position [158, 0]
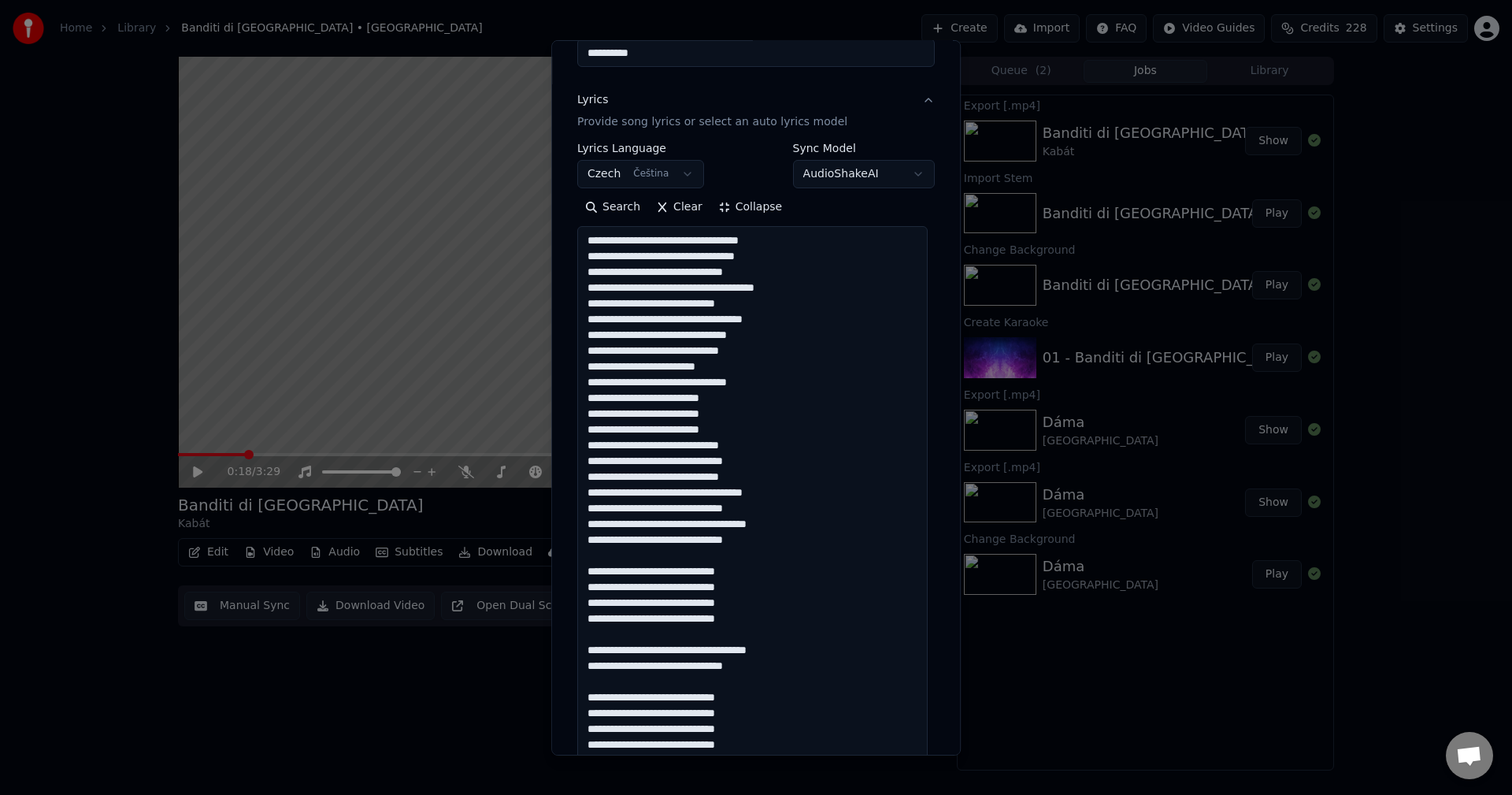
click at [759, 553] on textarea at bounding box center [752, 531] width 350 height 610
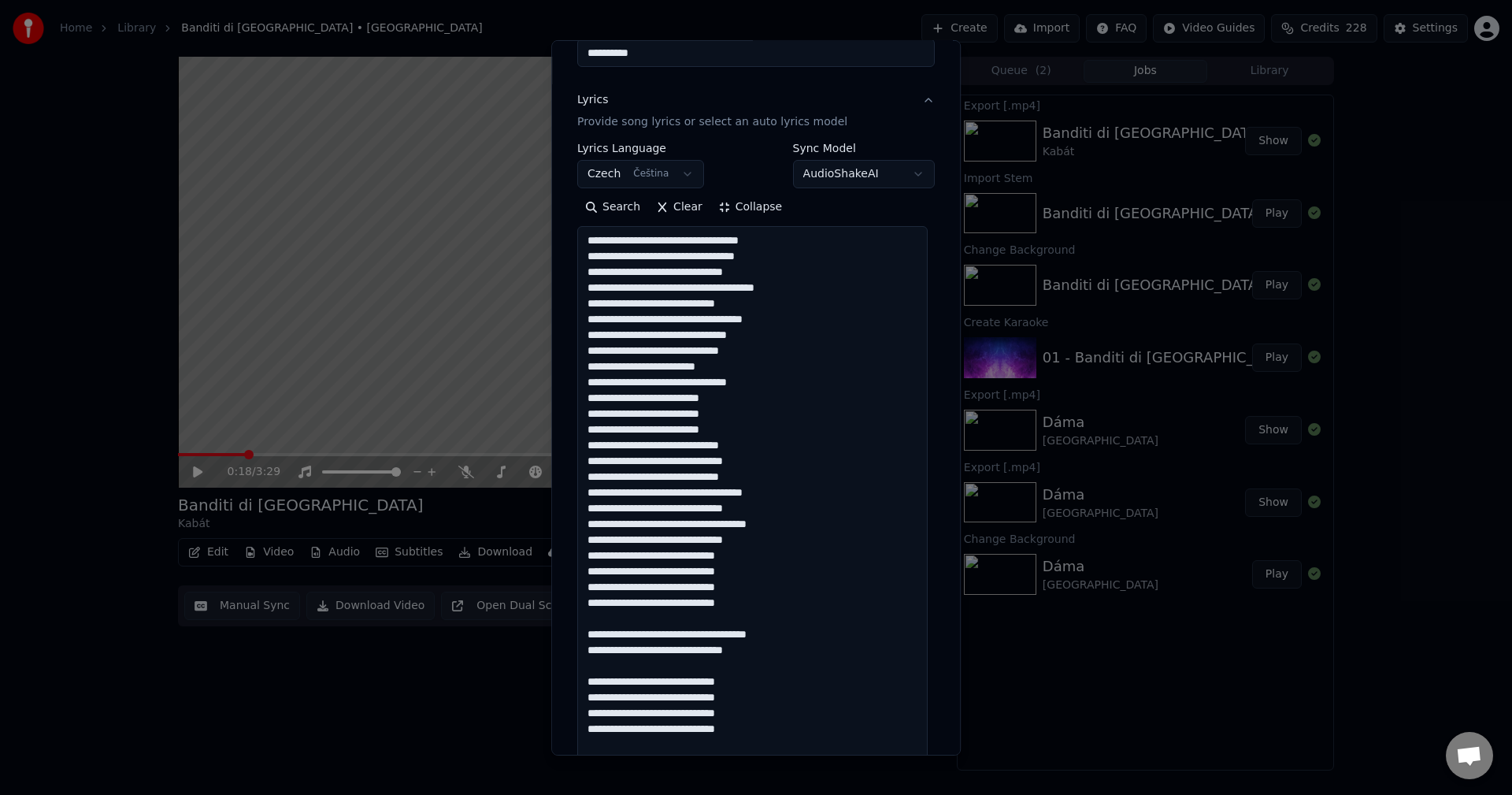
click at [730, 607] on textarea at bounding box center [752, 531] width 350 height 610
click at [768, 641] on textarea at bounding box center [752, 531] width 350 height 610
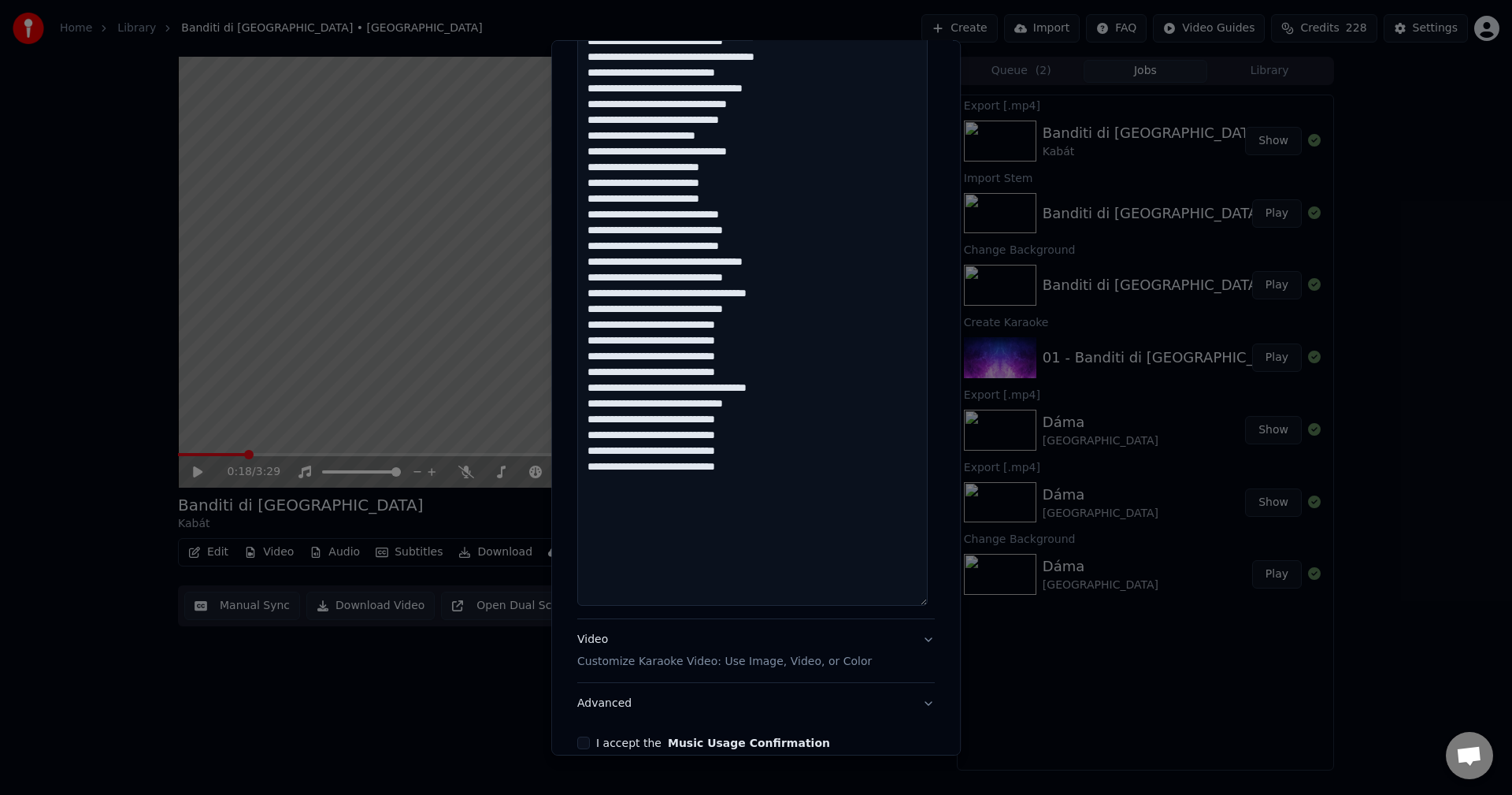
scroll to position [394, 0]
type textarea "**********"
click at [581, 738] on button "I accept the Music Usage Confirmation" at bounding box center [583, 737] width 13 height 13
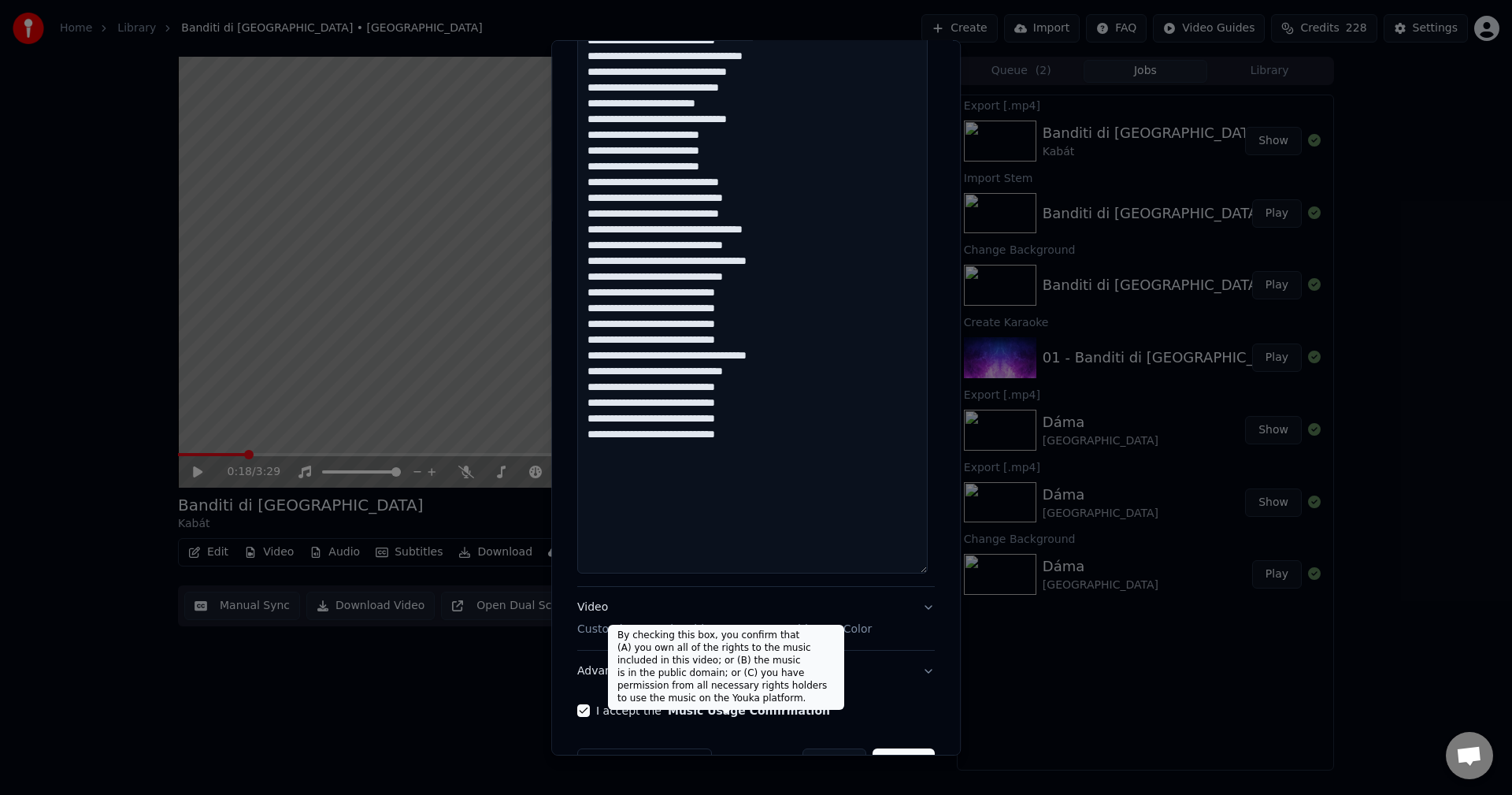
scroll to position [468, 0]
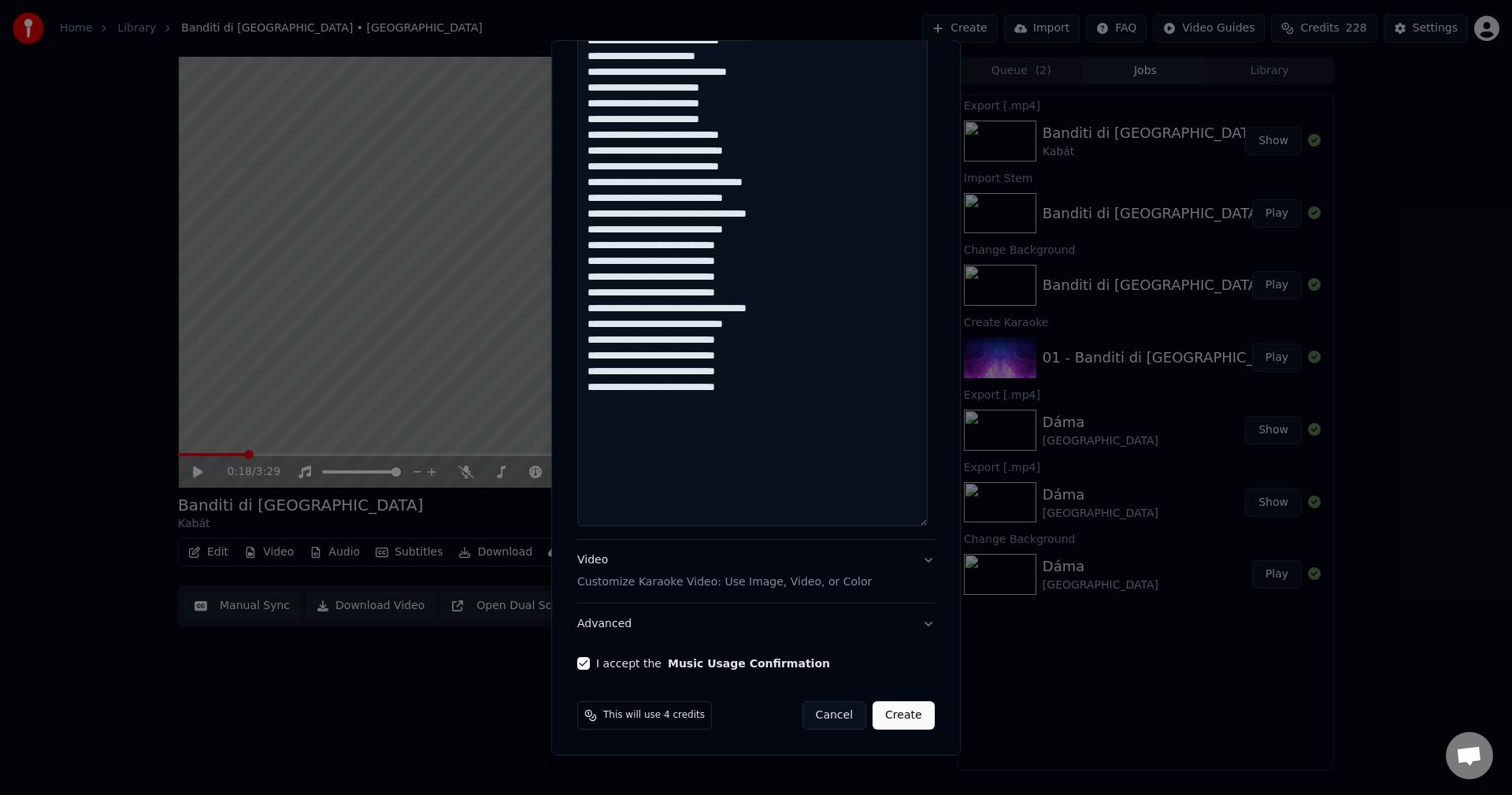
click at [899, 713] on button "Create" at bounding box center [904, 716] width 62 height 29
